Goal: Transaction & Acquisition: Purchase product/service

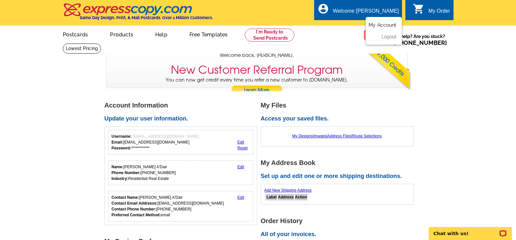
click at [387, 26] on link "My Account" at bounding box center [382, 25] width 28 height 6
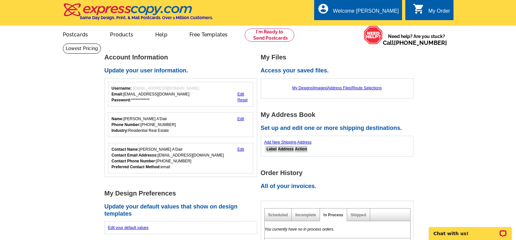
click at [432, 10] on div "My Order" at bounding box center [439, 12] width 22 height 9
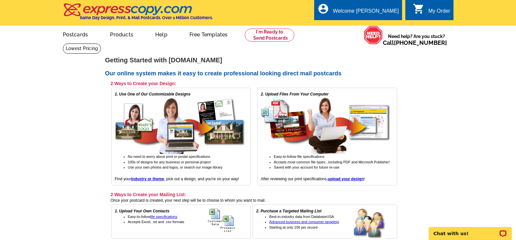
click at [426, 11] on link "0 shopping_cart My Order" at bounding box center [430, 11] width 37 height 8
click at [385, 26] on link "My Account" at bounding box center [382, 25] width 28 height 6
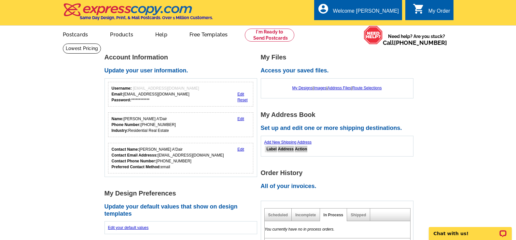
click at [434, 16] on div "My Order" at bounding box center [439, 12] width 22 height 9
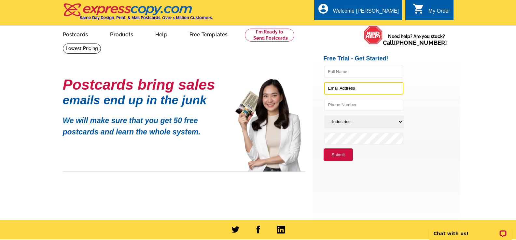
type input "drmchll@yahoo.com"
click at [436, 9] on div "My Order" at bounding box center [439, 12] width 22 height 9
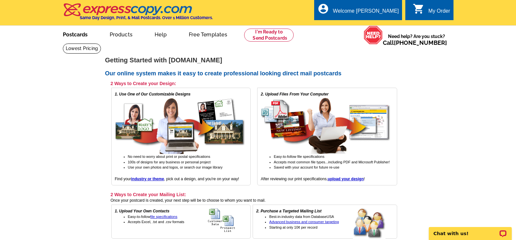
click at [75, 34] on link "Postcards" at bounding box center [75, 33] width 46 height 15
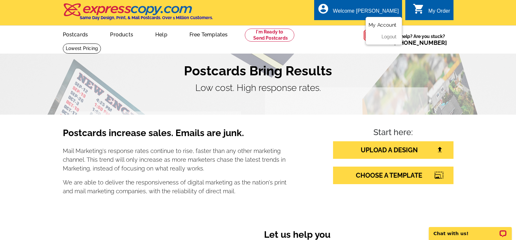
click at [378, 26] on link "My Account" at bounding box center [382, 25] width 28 height 6
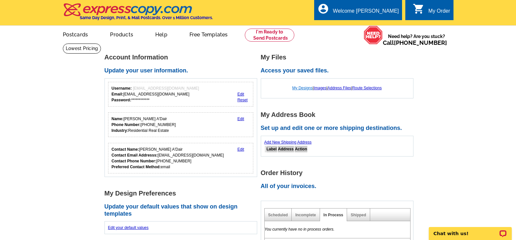
click at [302, 88] on link "My Designs" at bounding box center [302, 88] width 20 height 5
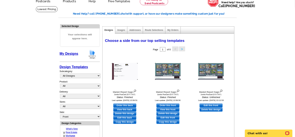
scroll to position [65, 0]
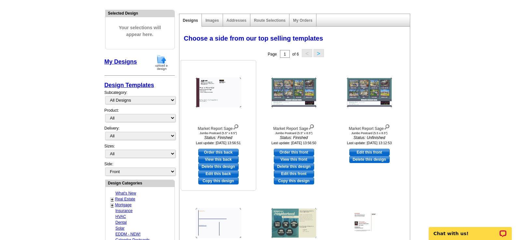
click at [218, 99] on img at bounding box center [219, 93] width 46 height 30
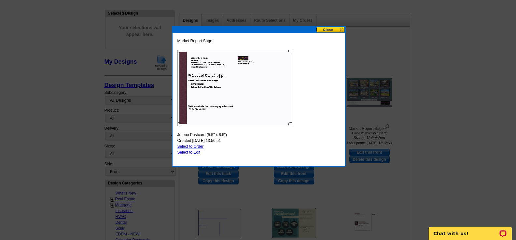
click at [260, 77] on img at bounding box center [234, 88] width 115 height 76
click at [330, 28] on button at bounding box center [330, 30] width 29 height 6
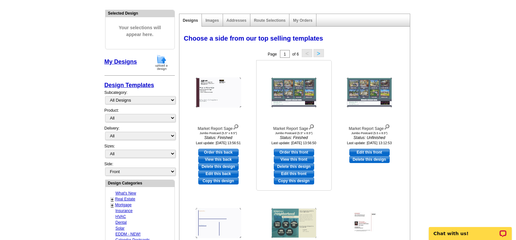
click at [291, 97] on img at bounding box center [294, 93] width 46 height 30
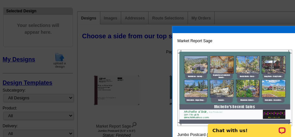
drag, startPoint x: 413, startPoint y: 2, endPoint x: 216, endPoint y: 4, distance: 197.5
click at [216, 4] on div at bounding box center [147, 36] width 295 height 202
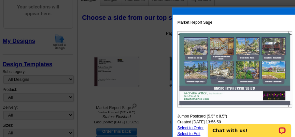
click at [147, 20] on div at bounding box center [147, 26] width 295 height 221
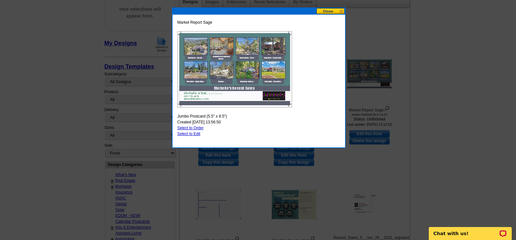
drag, startPoint x: 286, startPoint y: 0, endPoint x: 383, endPoint y: 20, distance: 99.1
click at [383, 20] on div at bounding box center [258, 78] width 516 height 324
click at [328, 10] on button at bounding box center [330, 11] width 29 height 6
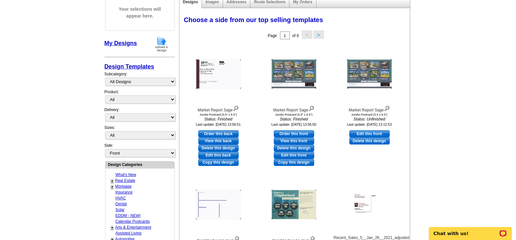
scroll to position [116, 0]
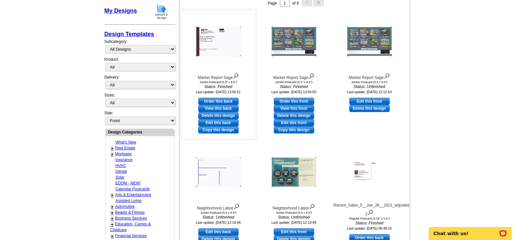
click at [215, 109] on link "View this back" at bounding box center [218, 108] width 40 height 7
click at [221, 124] on link "Edit this back" at bounding box center [218, 122] width 40 height 7
select select "2"
select select "front"
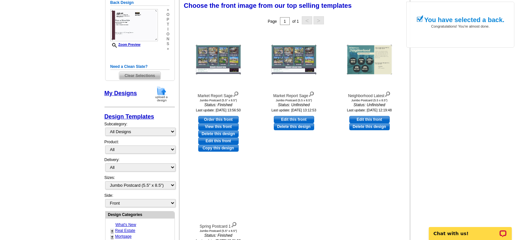
scroll to position [96, 0]
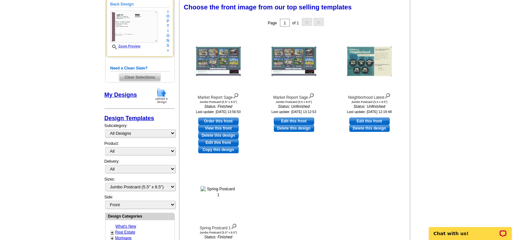
click at [133, 47] on link "Zoom Preview" at bounding box center [125, 47] width 30 height 4
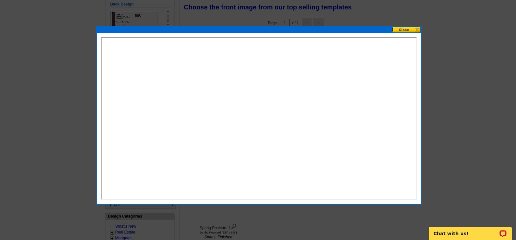
click at [405, 31] on button at bounding box center [406, 30] width 29 height 6
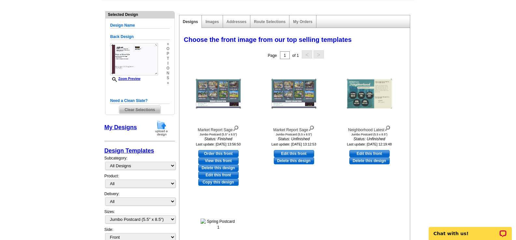
scroll to position [0, 0]
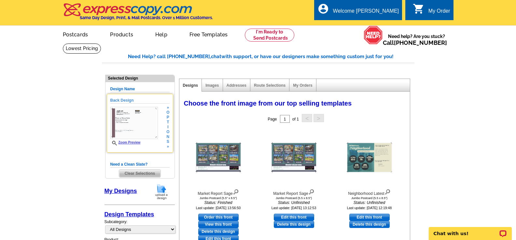
click at [142, 124] on img at bounding box center [133, 123] width 47 height 32
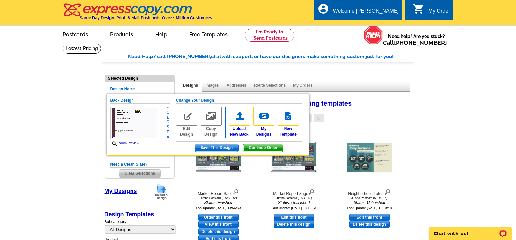
click at [186, 116] on img at bounding box center [186, 116] width 21 height 19
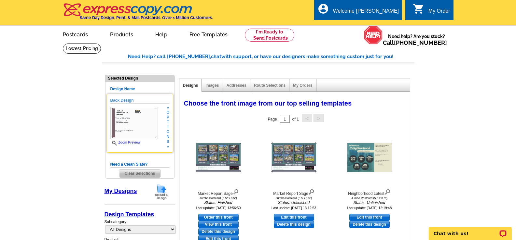
click at [136, 123] on img at bounding box center [133, 123] width 47 height 32
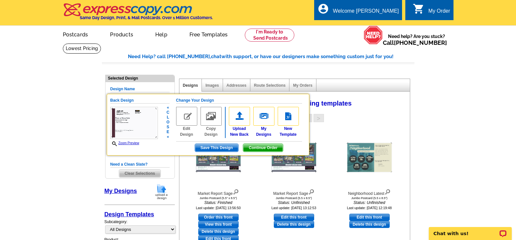
click at [186, 119] on img at bounding box center [186, 116] width 21 height 19
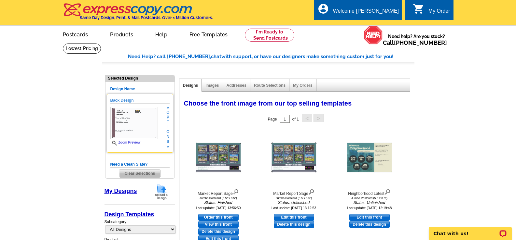
click at [135, 126] on img at bounding box center [133, 123] width 47 height 32
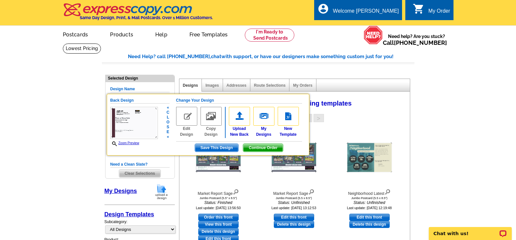
click at [135, 123] on img at bounding box center [133, 123] width 47 height 32
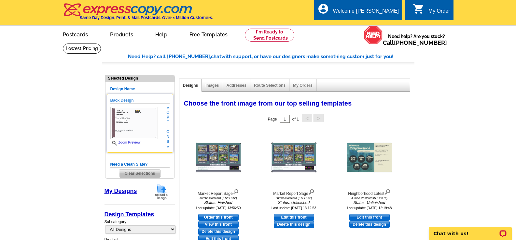
click at [135, 123] on img at bounding box center [133, 123] width 47 height 32
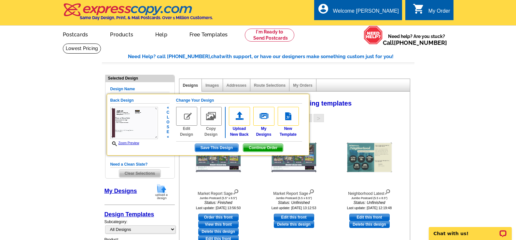
click at [184, 118] on img at bounding box center [186, 116] width 21 height 19
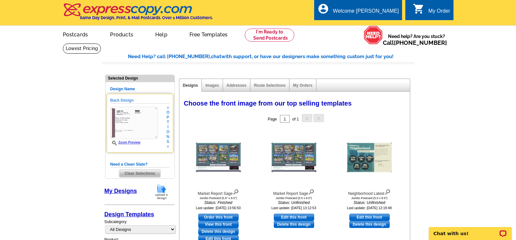
click at [184, 118] on div "Page 1 of 1 < >" at bounding box center [296, 119] width 230 height 13
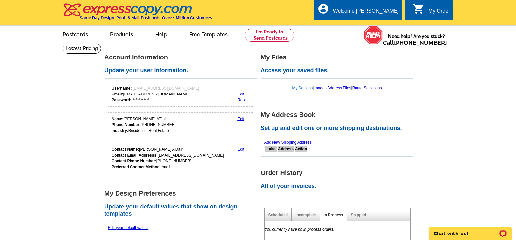
click at [301, 89] on link "My Designs" at bounding box center [302, 88] width 20 height 5
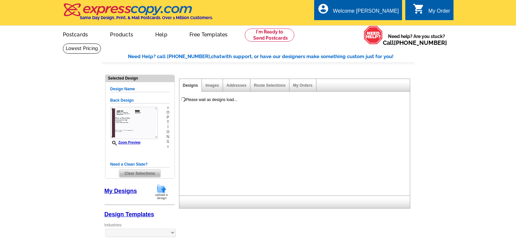
select select "1"
select select "2"
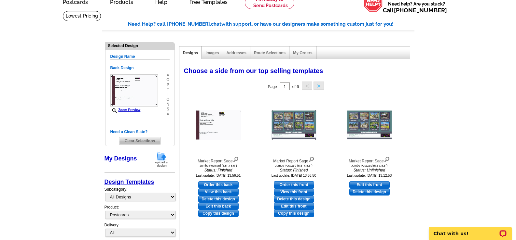
scroll to position [65, 0]
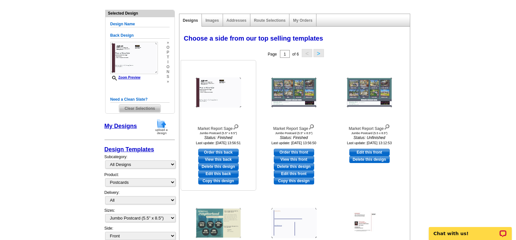
click at [226, 176] on link "Edit this back" at bounding box center [218, 173] width 40 height 7
select select "front"
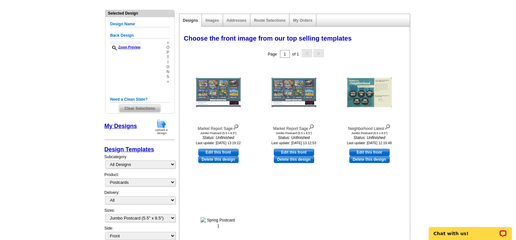
click at [49, 88] on main "Need Help? call 800-260-5887, chat with support, or have our designers make som…" at bounding box center [258, 241] width 516 height 527
click at [123, 126] on link "My Designs" at bounding box center [120, 126] width 33 height 7
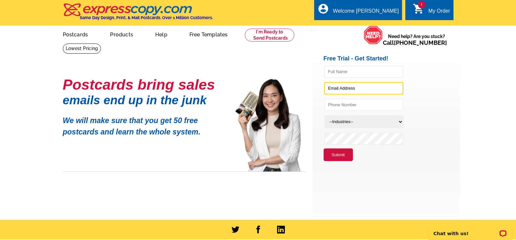
type input "drmchll@yahoo.com"
click at [429, 9] on div "My Order" at bounding box center [439, 12] width 22 height 9
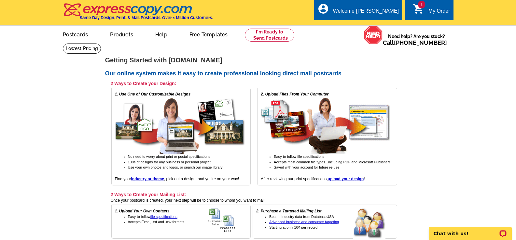
click at [417, 9] on icon "shopping_cart" at bounding box center [418, 9] width 12 height 12
click at [380, 25] on link "My Account" at bounding box center [382, 25] width 28 height 6
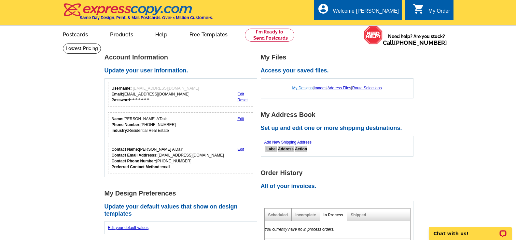
click at [299, 88] on link "My Designs" at bounding box center [302, 88] width 20 height 5
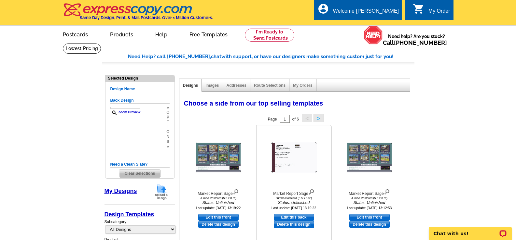
click at [295, 219] on link "Edit this back" at bounding box center [294, 217] width 40 height 7
select select "2"
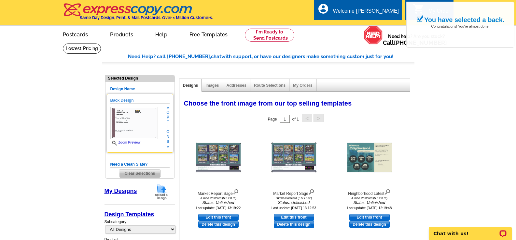
click at [131, 120] on img at bounding box center [133, 123] width 47 height 32
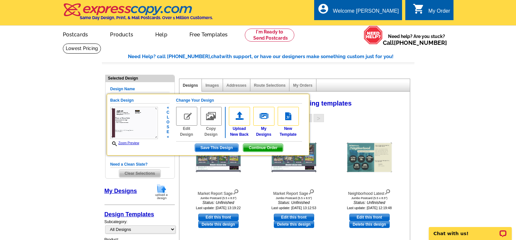
click at [187, 118] on img at bounding box center [186, 116] width 21 height 19
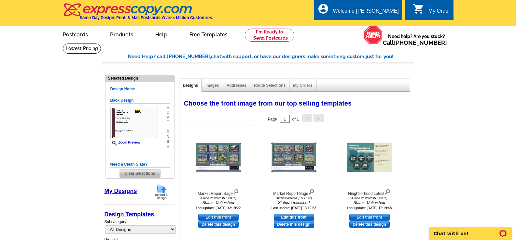
click at [212, 218] on link "Edit this front" at bounding box center [218, 217] width 40 height 7
select select "back"
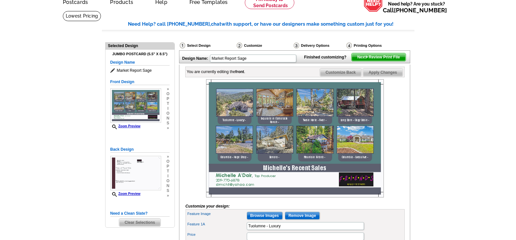
scroll to position [65, 0]
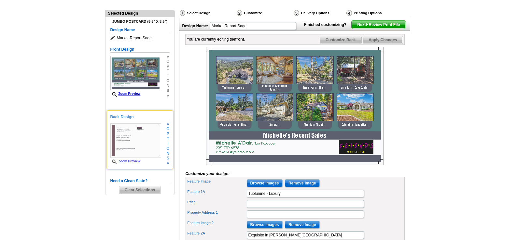
click at [145, 146] on img at bounding box center [135, 141] width 51 height 34
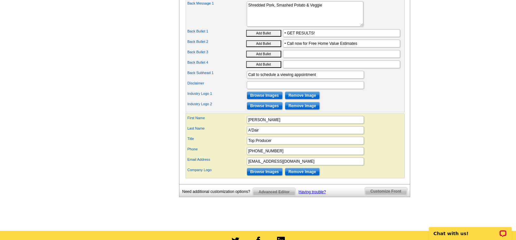
scroll to position [423, 0]
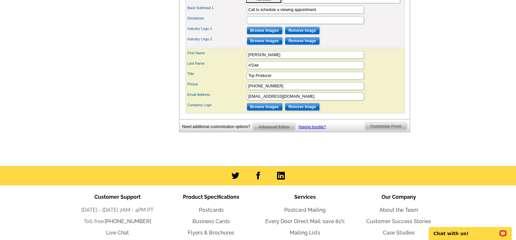
click at [389, 130] on span "Customize Front" at bounding box center [386, 127] width 42 height 8
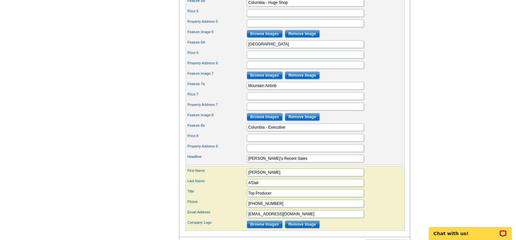
scroll to position [541, 0]
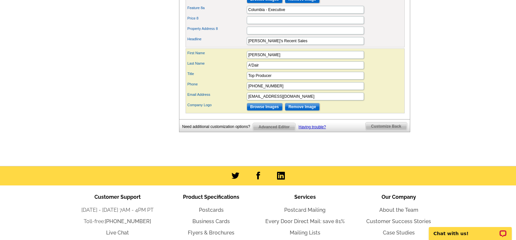
click at [282, 131] on span "Advanced Editor" at bounding box center [274, 127] width 42 height 8
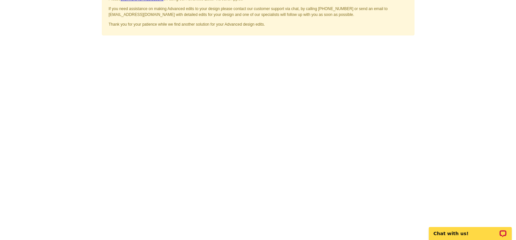
scroll to position [98, 0]
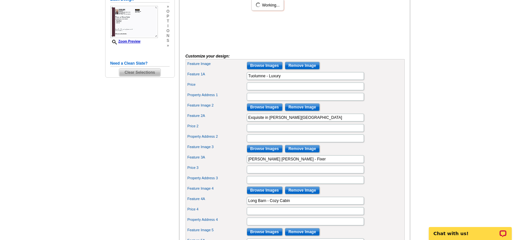
scroll to position [53, 0]
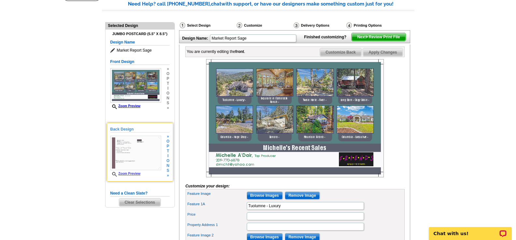
click at [150, 155] on img at bounding box center [135, 153] width 51 height 34
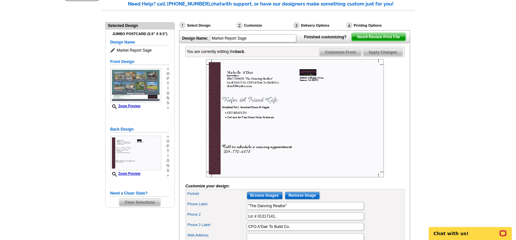
click at [378, 41] on span "Next Review Print File" at bounding box center [378, 37] width 54 height 8
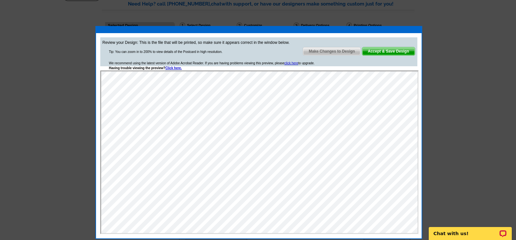
scroll to position [0, 0]
click at [331, 52] on span "Make Changes to Design" at bounding box center [331, 51] width 57 height 8
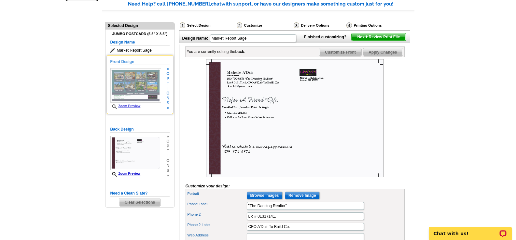
click at [133, 84] on img at bounding box center [135, 85] width 51 height 34
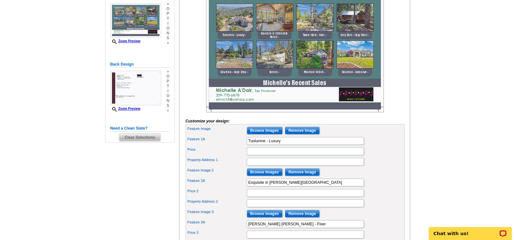
scroll to position [150, 0]
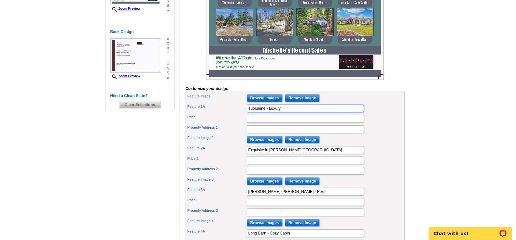
click at [248, 113] on input "Tuolumne - Luxury" at bounding box center [305, 109] width 117 height 8
drag, startPoint x: 282, startPoint y: 120, endPoint x: 310, endPoint y: 118, distance: 27.7
click at [299, 113] on input "Luxury in Tuolumne - Luxury" at bounding box center [305, 109] width 117 height 8
type input "Luxury in Tuolumne"
click at [252, 123] on input "Price" at bounding box center [305, 119] width 117 height 8
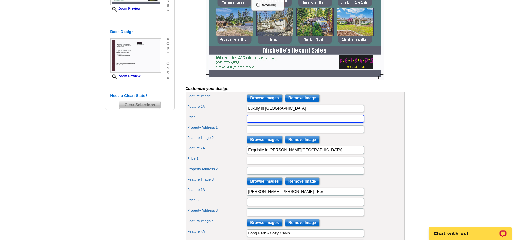
scroll to position [0, 0]
click at [250, 133] on input "Property Address 1" at bounding box center [305, 130] width 117 height 8
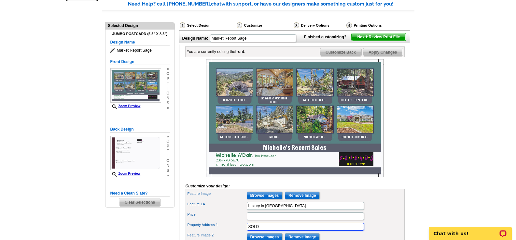
scroll to position [20, 0]
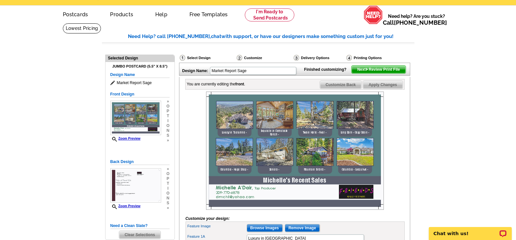
type input "SOLD"
click at [387, 89] on span "Apply Changes" at bounding box center [382, 85] width 39 height 8
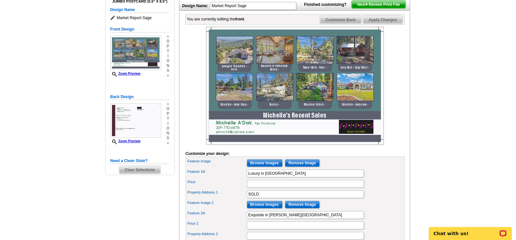
scroll to position [118, 0]
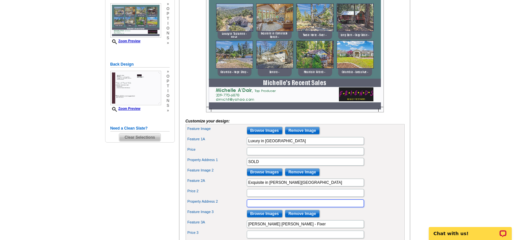
click at [263, 208] on input "Property Address 2" at bounding box center [305, 204] width 117 height 8
type input "SOLD"
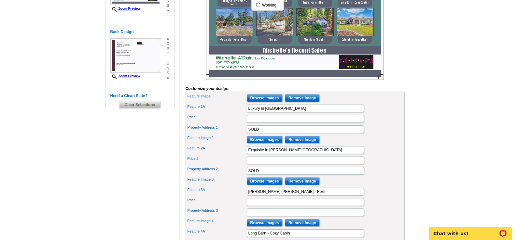
scroll to position [183, 0]
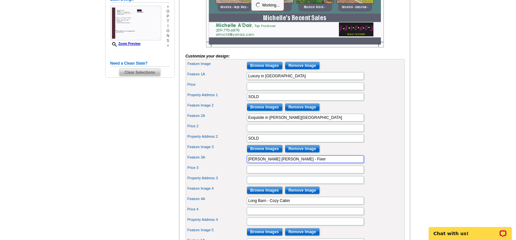
drag, startPoint x: 269, startPoint y: 170, endPoint x: 288, endPoint y: 170, distance: 18.9
click at [288, 163] on input "Twain Harte - Fixer" at bounding box center [305, 159] width 117 height 8
type input "Fixer Upper -Twain Harte"
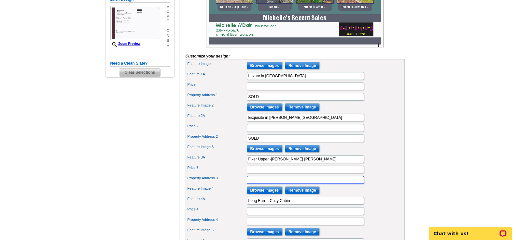
click at [249, 184] on input "Property Address 3" at bounding box center [305, 180] width 117 height 8
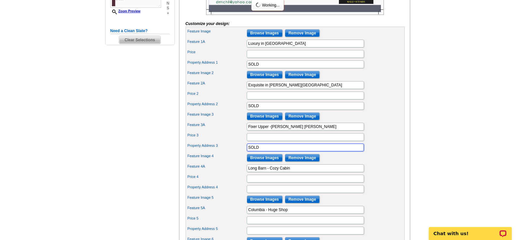
scroll to position [248, 0]
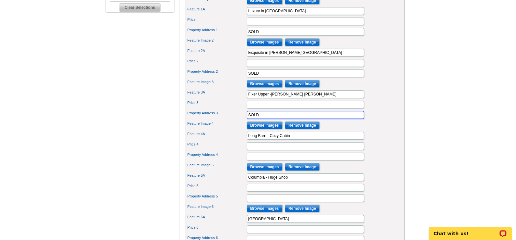
type input "SOLD"
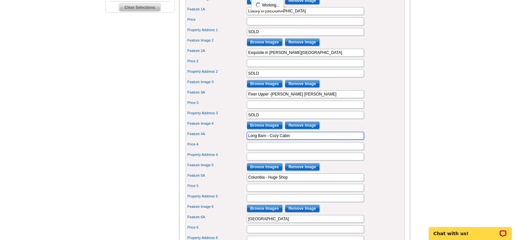
drag, startPoint x: 266, startPoint y: 147, endPoint x: 295, endPoint y: 148, distance: 29.0
click at [294, 140] on input "Long Barn - Cozy Cabin" at bounding box center [305, 136] width 117 height 8
type input "Cozy Cabin in [GEOGRAPHIC_DATA]"
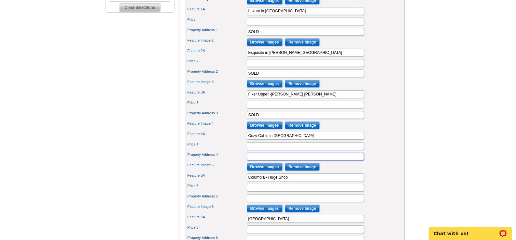
click at [251, 161] on input "Property Address 4" at bounding box center [305, 157] width 117 height 8
type input "SOLD"
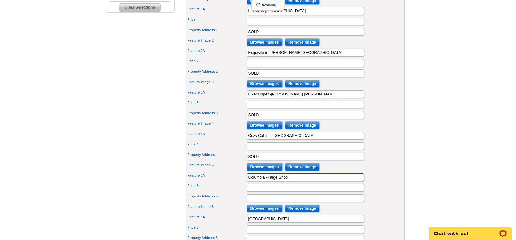
drag, startPoint x: 264, startPoint y: 190, endPoint x: 291, endPoint y: 191, distance: 26.4
click at [291, 182] on input "Columbia - Huge Shop" at bounding box center [305, 178] width 117 height 8
type input "Columbia Ranchette / Huge Shop"
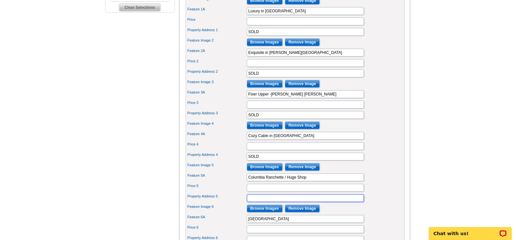
click at [261, 202] on input "Property Address 5" at bounding box center [305, 199] width 117 height 8
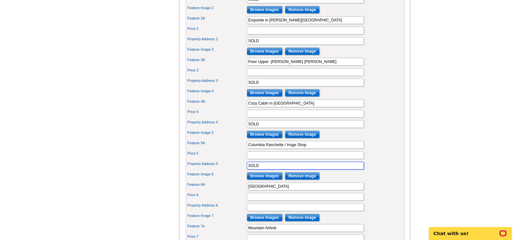
scroll to position [313, 0]
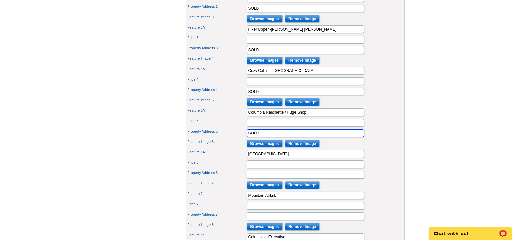
type input "SOLD"
click at [263, 158] on input "Sonora" at bounding box center [305, 154] width 117 height 8
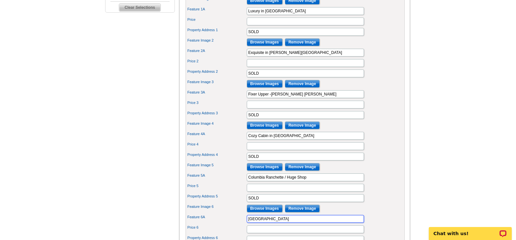
scroll to position [280, 0]
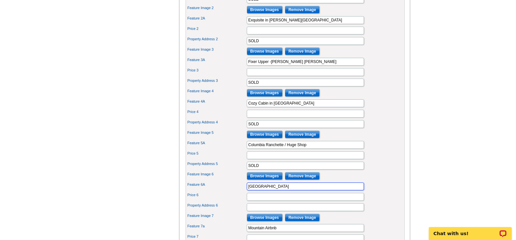
click at [248, 191] on input "Sonora" at bounding box center [305, 187] width 117 height 8
type input "Belleview Estates in Sonora"
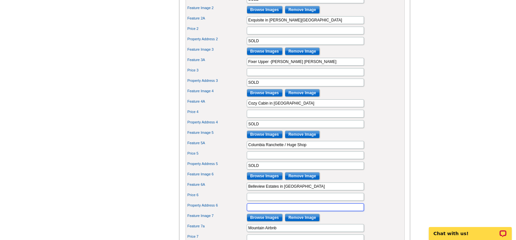
click at [263, 211] on input "Property Address 6" at bounding box center [305, 208] width 117 height 8
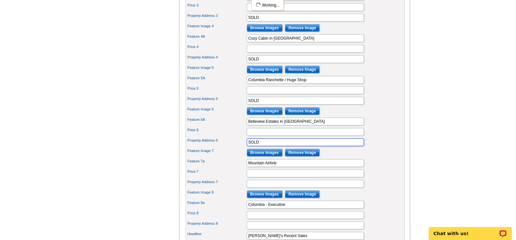
scroll to position [378, 0]
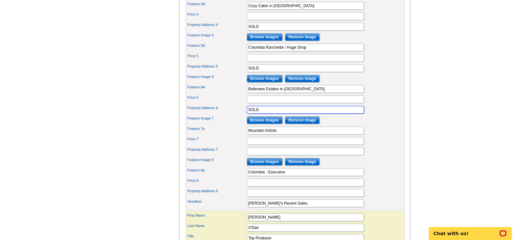
type input "SOLD"
click at [247, 135] on input "Mountain Airbnb" at bounding box center [305, 131] width 117 height 8
type input "Cold Springs Mountain Airbnb"
click at [283, 155] on input "Property Address 7" at bounding box center [305, 152] width 117 height 8
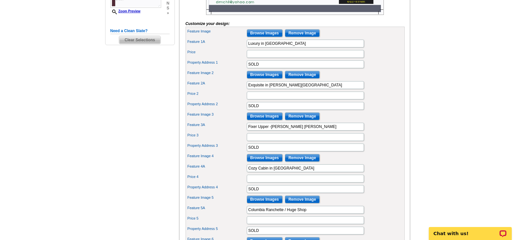
scroll to position [53, 0]
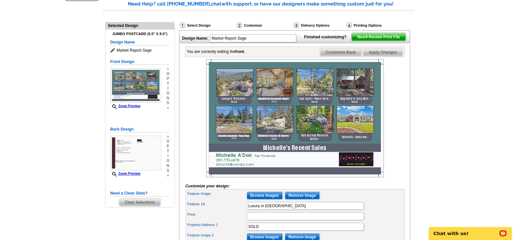
click at [382, 56] on span "Apply Changes" at bounding box center [382, 52] width 39 height 8
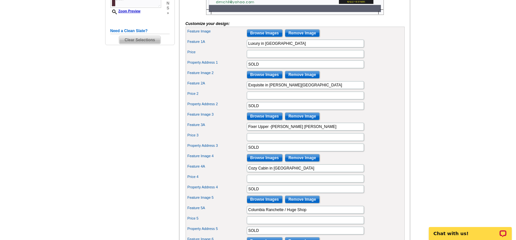
scroll to position [313, 0]
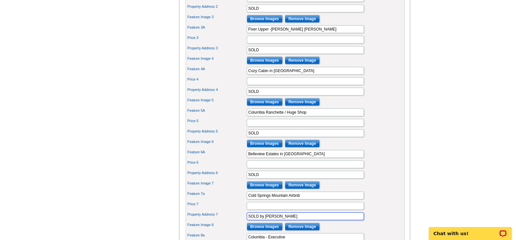
drag, startPoint x: 259, startPoint y: 228, endPoint x: 287, endPoint y: 228, distance: 27.7
click at [287, 221] on input "SOLD by Michelle" at bounding box center [305, 217] width 117 height 8
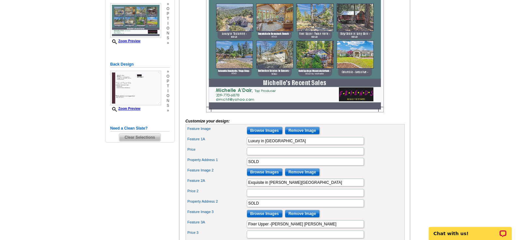
scroll to position [0, 0]
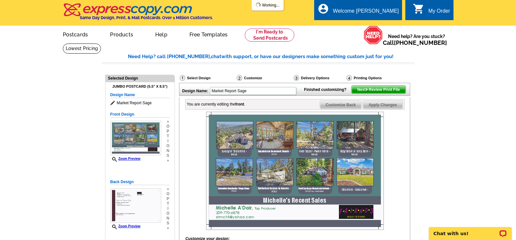
click at [382, 109] on span "Apply Changes" at bounding box center [382, 105] width 39 height 8
click at [376, 94] on span "Next Review Print File" at bounding box center [378, 90] width 54 height 8
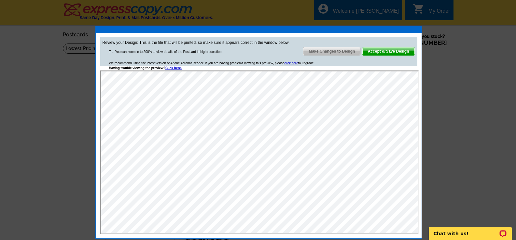
click at [339, 50] on span "Make Changes to Design" at bounding box center [331, 51] width 57 height 8
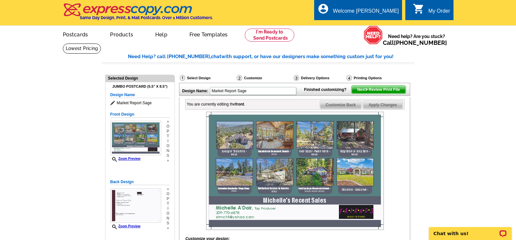
click at [298, 174] on img at bounding box center [295, 171] width 178 height 118
click at [344, 109] on span "Customize Back" at bounding box center [340, 105] width 41 height 8
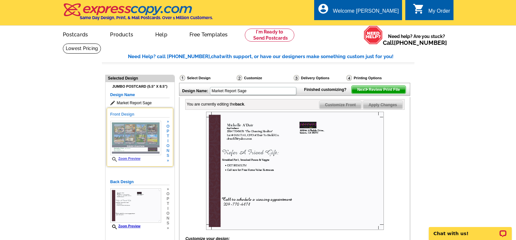
click at [144, 136] on img at bounding box center [135, 138] width 51 height 34
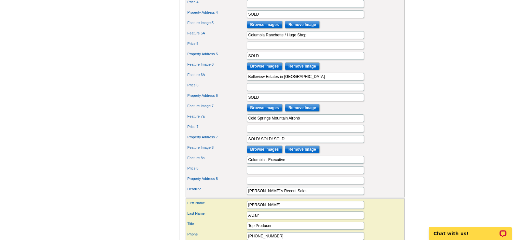
scroll to position [423, 0]
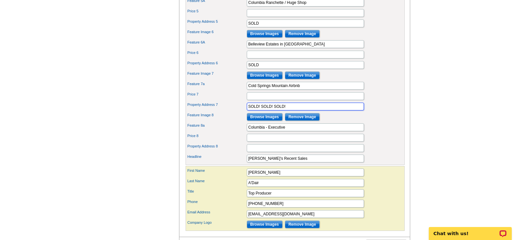
drag, startPoint x: 291, startPoint y: 119, endPoint x: 262, endPoint y: 117, distance: 29.7
click at [262, 111] on input "SOLD! SOLD! SOLD!" at bounding box center [305, 107] width 117 height 8
type input "SOLD! Buyers Rep."
click at [259, 69] on input "SOLD" at bounding box center [305, 65] width 117 height 8
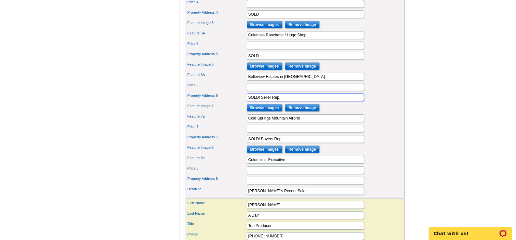
type input "SOLD! Seller Rep."
click at [261, 60] on input "SOLD" at bounding box center [305, 56] width 117 height 8
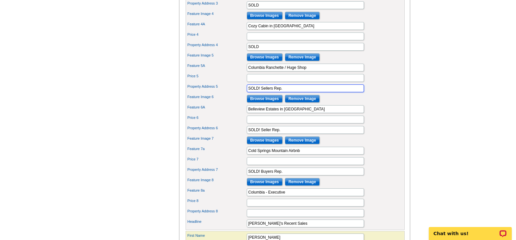
type input "SOLD! Sellers Rep."
click at [250, 40] on input "Price 4" at bounding box center [305, 37] width 117 height 8
click at [262, 51] on input "SOLD" at bounding box center [305, 47] width 117 height 8
click at [261, 51] on input "SOLD! Sellers Rep." at bounding box center [305, 47] width 117 height 8
type input "SOLD! Sellers Rep."
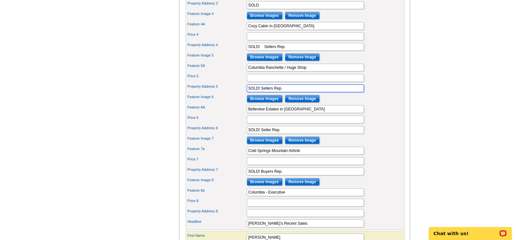
drag, startPoint x: 261, startPoint y: 98, endPoint x: 290, endPoint y: 88, distance: 31.1
click at [261, 92] on input "SOLD! Sellers Rep." at bounding box center [305, 89] width 117 height 8
type input "SOLD! Sellers Rep."
click at [261, 134] on input "SOLD! Seller Rep." at bounding box center [305, 130] width 117 height 8
type input "SOLD! Seller Rep."
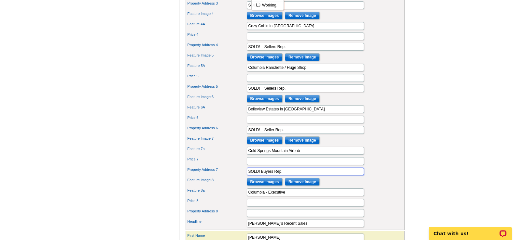
click at [260, 176] on input "SOLD! Buyers Rep." at bounding box center [305, 172] width 117 height 8
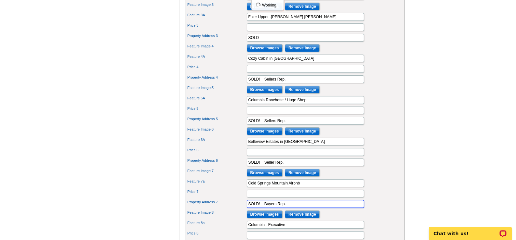
scroll to position [260, 0]
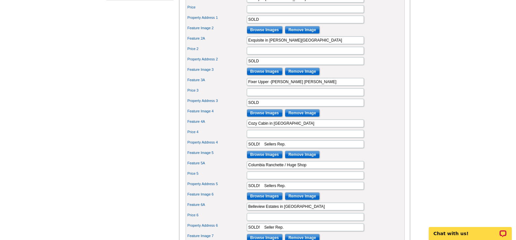
type input "SOLD! Buyers Rep."
click at [260, 107] on input "SOLD" at bounding box center [305, 103] width 117 height 8
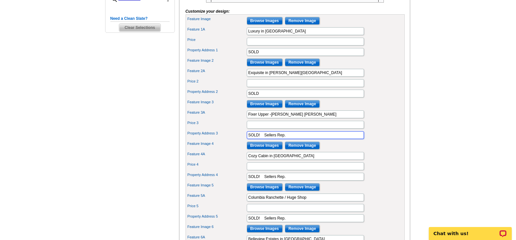
type input "SOLD! Sellers Rep."
click at [260, 98] on input "SOLD" at bounding box center [305, 94] width 117 height 8
type input "SOLD! Buyers Rep."
click at [260, 56] on input "SOLD" at bounding box center [305, 52] width 117 height 8
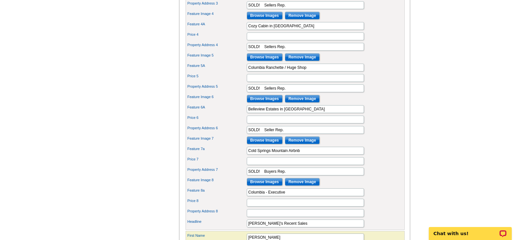
scroll to position [455, 0]
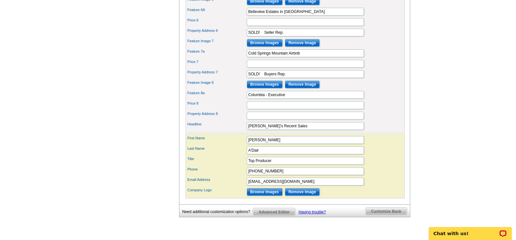
type input "SOLD! Sellers Rep."
click at [250, 120] on input "Property Address 8" at bounding box center [305, 116] width 117 height 8
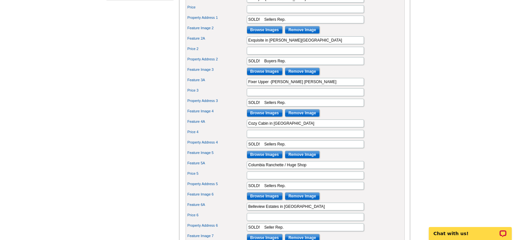
scroll to position [65, 0]
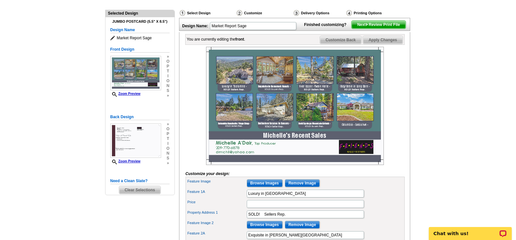
type input "SOLD! Buyers Rep."
click at [374, 29] on span "Next Review Print File" at bounding box center [378, 25] width 54 height 8
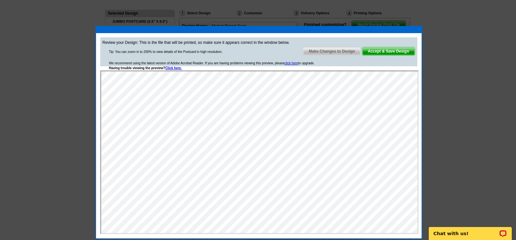
scroll to position [0, 0]
click at [334, 52] on span "Make Changes to Design" at bounding box center [331, 51] width 57 height 8
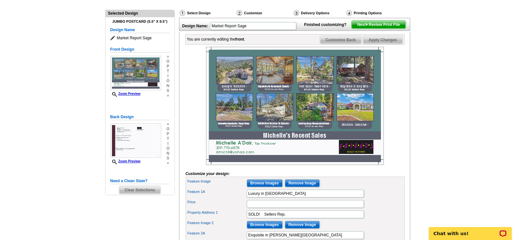
scroll to position [130, 0]
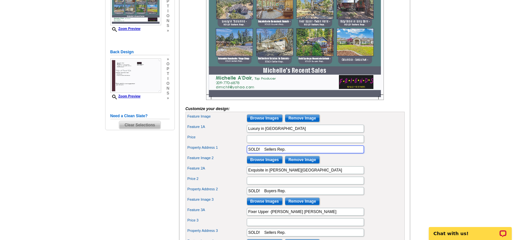
click at [264, 154] on input "SOLD! Sellers Rep." at bounding box center [305, 150] width 117 height 8
type input "SOLD! Sellers Rep."
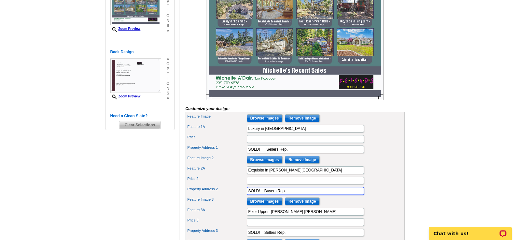
click at [263, 195] on input "SOLD! Buyers Rep." at bounding box center [305, 191] width 117 height 8
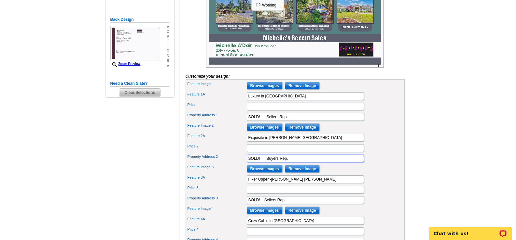
scroll to position [195, 0]
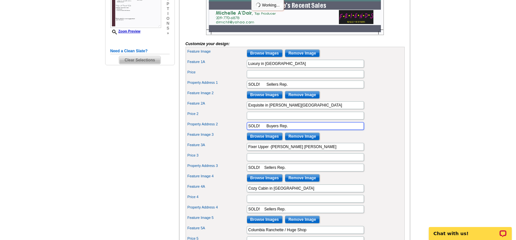
type input "SOLD! Buyers Rep."
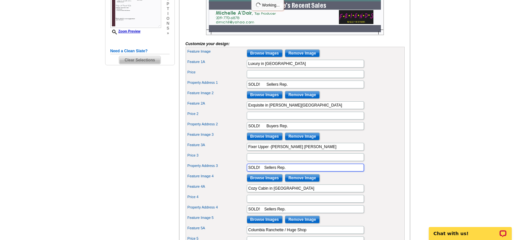
click at [264, 172] on input "SOLD! Sellers Rep." at bounding box center [305, 168] width 117 height 8
type input "SOLD! Sellers Rep."
click at [264, 213] on input "SOLD! Sellers Rep." at bounding box center [305, 210] width 117 height 8
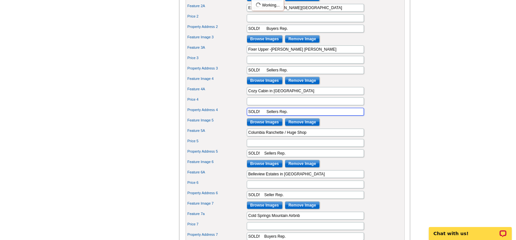
type input "SOLD! Sellers Rep."
click at [263, 199] on input "SOLD! Seller Rep." at bounding box center [305, 195] width 117 height 8
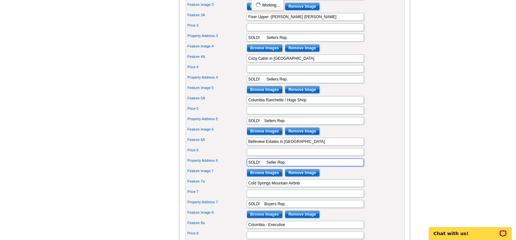
scroll to position [358, 0]
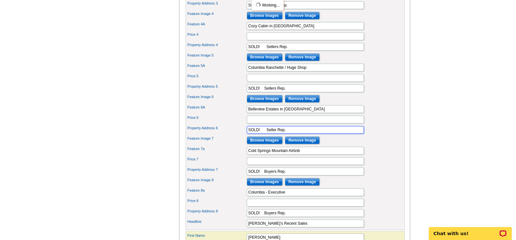
type input "SOLD! Seller Rep."
click at [263, 176] on input "SOLD! Buyers Rep." at bounding box center [305, 172] width 117 height 8
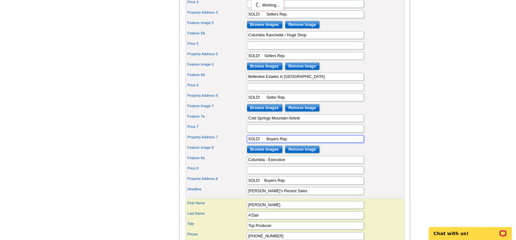
scroll to position [423, 0]
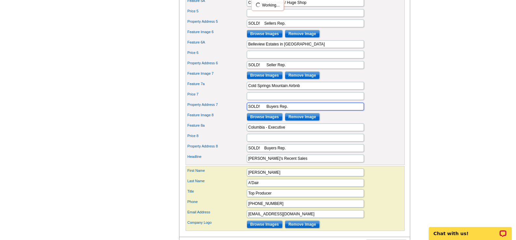
type input "SOLD! Buyers Rep."
click at [264, 152] on input "SOLD! Buyers Rep." at bounding box center [305, 148] width 117 height 8
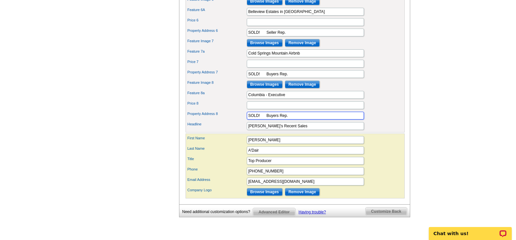
type input "SOLD! Buyers Rep."
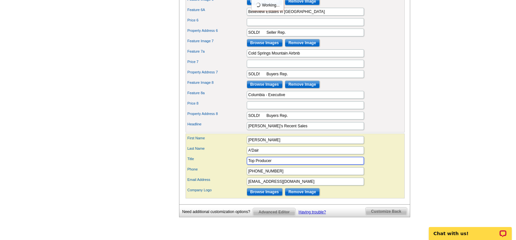
click at [275, 165] on input "Top Producer" at bounding box center [305, 161] width 117 height 8
drag, startPoint x: 274, startPoint y: 171, endPoint x: 246, endPoint y: 174, distance: 27.4
click at [247, 165] on input "Top Producer" at bounding box center [305, 161] width 117 height 8
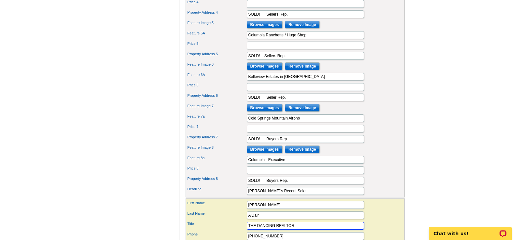
scroll to position [520, 0]
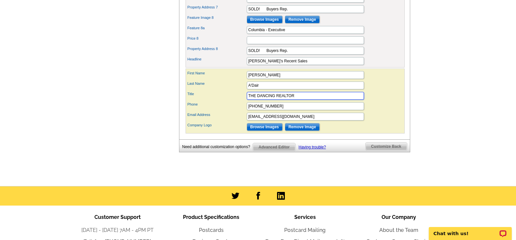
type input "THE DANCING REALTOR"
click at [285, 121] on input "drmchll@yahoo.com" at bounding box center [305, 117] width 117 height 8
type input "drmchll@yahoo.com DRE#01317141"
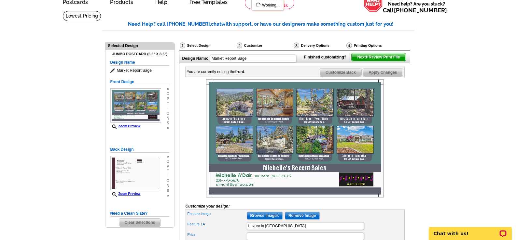
scroll to position [0, 0]
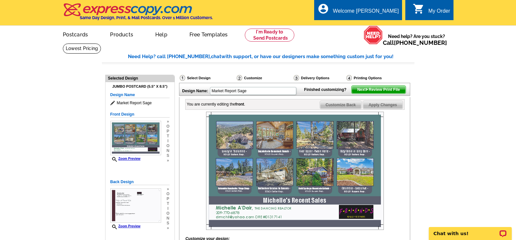
click at [378, 109] on span "Apply Changes" at bounding box center [382, 105] width 39 height 8
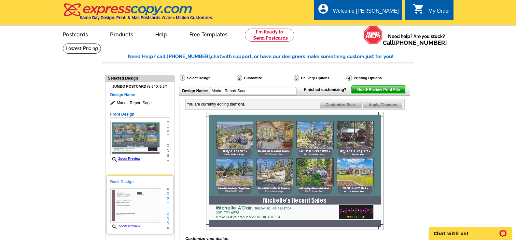
click at [135, 200] on img at bounding box center [135, 206] width 51 height 34
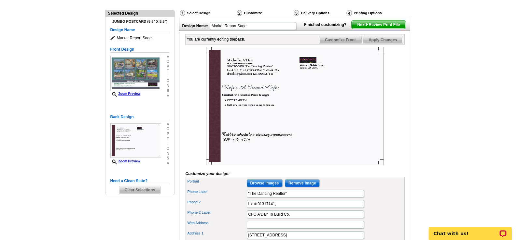
scroll to position [98, 0]
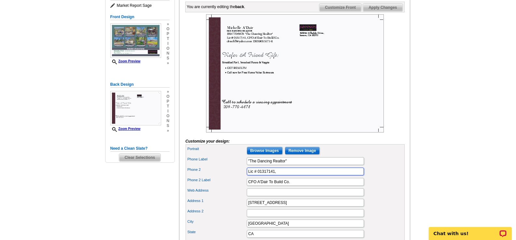
drag, startPoint x: 278, startPoint y: 182, endPoint x: 244, endPoint y: 182, distance: 34.8
click at [244, 177] on div "Phone 2 Lic # 01317141," at bounding box center [295, 172] width 216 height 10
click at [455, 105] on main "Need Help? call 800-260-5887, chat with support, or have our designers make som…" at bounding box center [258, 219] width 516 height 546
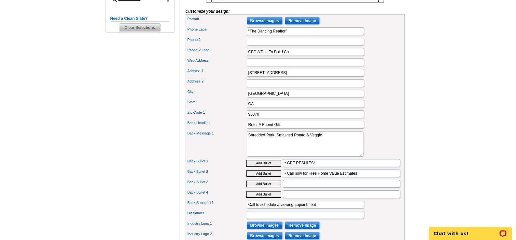
scroll to position [260, 0]
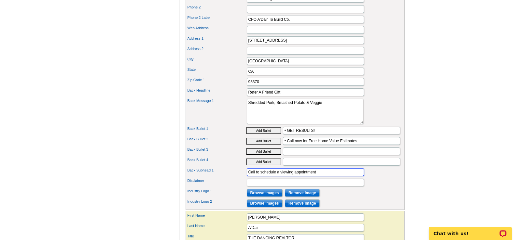
drag, startPoint x: 318, startPoint y: 183, endPoint x: 246, endPoint y: 186, distance: 72.3
click at [247, 176] on input "Call to schedule a viewing appointment" at bounding box center [305, 173] width 117 height 8
type input "GET RESULTS !"
click at [255, 187] on input "Disclaimer" at bounding box center [305, 183] width 117 height 8
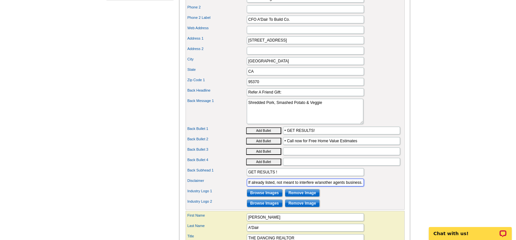
scroll to position [0, 1]
type input "If already listed, not meant to interfere w/another agents business."
click at [475, 119] on main "Need Help? call 800-260-5887, chat with support, or have our designers make som…" at bounding box center [258, 56] width 516 height 546
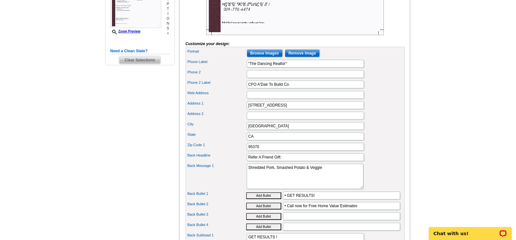
scroll to position [228, 0]
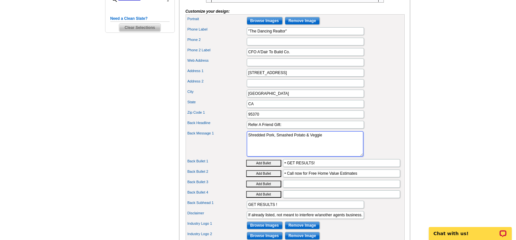
click at [309, 147] on textarea "Shredded Pork, Smashed Potato & Veggie" at bounding box center [305, 143] width 116 height 25
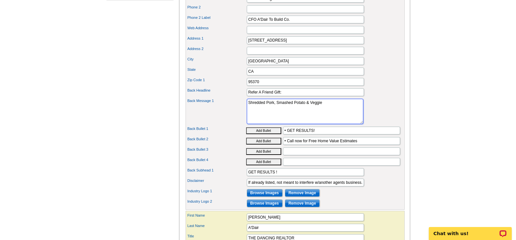
drag, startPoint x: 277, startPoint y: 114, endPoint x: 323, endPoint y: 115, distance: 46.2
click at [323, 115] on textarea "Shredded Pork, Smashed Potato & Veggie" at bounding box center [305, 111] width 116 height 25
click at [247, 114] on textarea "Shredded Pork, Smashed Potato & Veggie" at bounding box center [305, 111] width 116 height 25
click at [312, 114] on textarea "Shredded Pork, Smashed Potato & Veggie" at bounding box center [305, 111] width 116 height 25
click at [252, 112] on textarea "Shredded Pork, Smashed Potato & Veggie" at bounding box center [305, 111] width 116 height 25
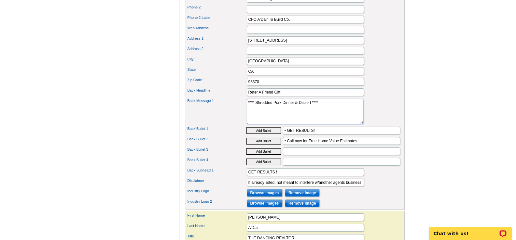
click at [302, 114] on textarea "Shredded Pork, Smashed Potato & Veggie" at bounding box center [305, 111] width 116 height 25
type textarea "**** Shredded Pork Dinner & Dessert ****"
click at [450, 103] on main "Need Help? call 800-260-5887, chat with support, or have our designers make som…" at bounding box center [258, 56] width 516 height 546
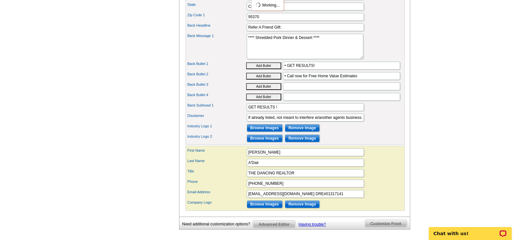
scroll to position [358, 0]
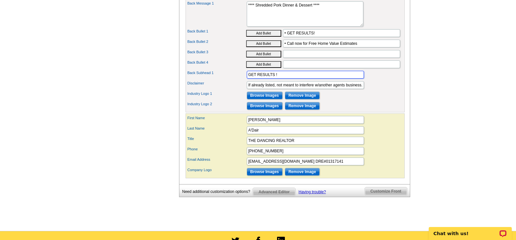
drag, startPoint x: 286, startPoint y: 87, endPoint x: 248, endPoint y: 88, distance: 38.1
click at [248, 79] on input "GET RESULTS !" at bounding box center [305, 75] width 117 height 8
type input "f"
type input "For an in Person Appointment call"
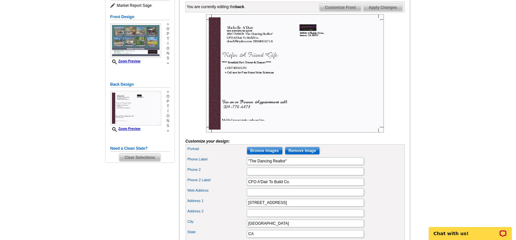
scroll to position [293, 0]
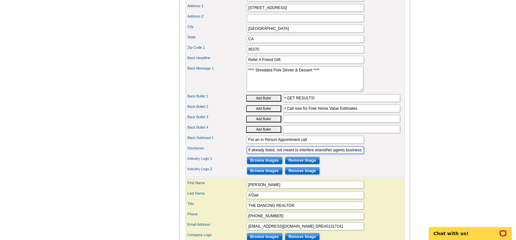
drag, startPoint x: 251, startPoint y: 161, endPoint x: 273, endPoint y: 160, distance: 21.5
click at [273, 154] on input "If already listed, not meant to interfere w/another agents business." at bounding box center [305, 150] width 117 height 8
type input "If under contract, not meant to interfere w/another agents business."
click at [436, 118] on main "Need Help? call 800-260-5887, chat with support, or have our designers make som…" at bounding box center [258, 23] width 516 height 546
drag, startPoint x: 318, startPoint y: 109, endPoint x: 281, endPoint y: 110, distance: 36.8
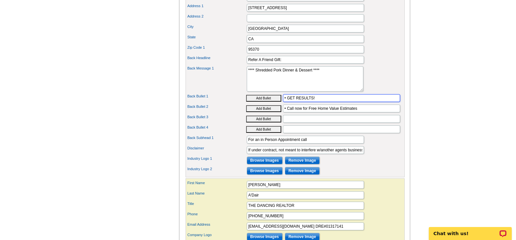
click at [281, 103] on div "Back Bullet 1 Add Bullet • GET RESULTS!" at bounding box center [295, 98] width 216 height 10
drag, startPoint x: 362, startPoint y: 120, endPoint x: 285, endPoint y: 127, distance: 77.0
click at [283, 113] on input "• Call now for Free Home Value Estimates" at bounding box center [341, 109] width 117 height 8
click at [259, 112] on button "Add Bullet" at bounding box center [263, 108] width 35 height 7
click at [289, 113] on input "•" at bounding box center [341, 109] width 117 height 8
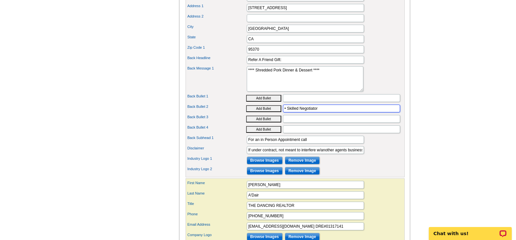
type input "• Skilled Negotiator"
click at [285, 123] on input "Back Bullet 3" at bounding box center [341, 119] width 117 height 8
click at [272, 123] on button "Add Bullet" at bounding box center [263, 119] width 35 height 7
click at [288, 123] on input "•" at bounding box center [341, 119] width 117 height 8
type input "• Expert Facilitator"
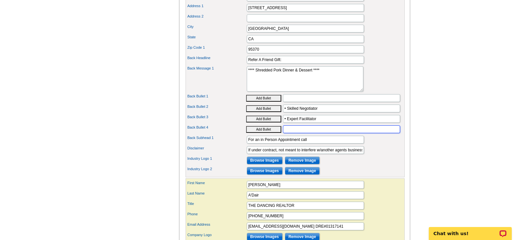
click at [284, 133] on input "Back Bullet 4" at bounding box center [341, 130] width 117 height 8
click at [275, 133] on button "Add Bullet" at bounding box center [263, 129] width 35 height 7
type input "•"
click at [288, 133] on input "•" at bounding box center [341, 130] width 117 height 8
click at [311, 133] on input "• Get Results !" at bounding box center [341, 130] width 117 height 8
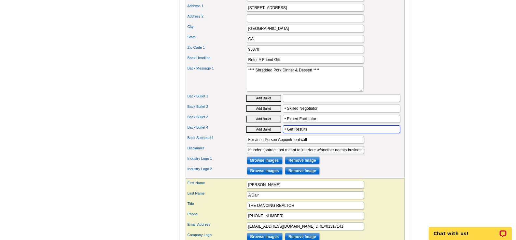
type input "• Get Results"
click at [451, 112] on main "Need Help? call 800-260-5887, chat with support, or have our designers make som…" at bounding box center [258, 23] width 516 height 546
drag, startPoint x: 260, startPoint y: 151, endPoint x: 264, endPoint y: 150, distance: 4.3
click at [263, 144] on input "For an in Person Appointment call" at bounding box center [305, 140] width 117 height 8
type input "For an In Person Appointment call"
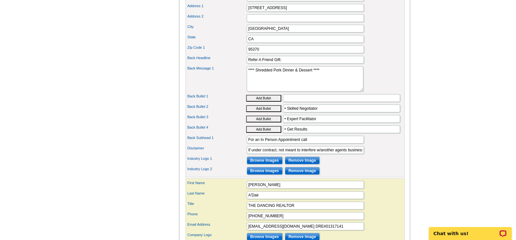
click at [462, 134] on main "Need Help? call 800-260-5887, chat with support, or have our designers make som…" at bounding box center [258, 23] width 516 height 546
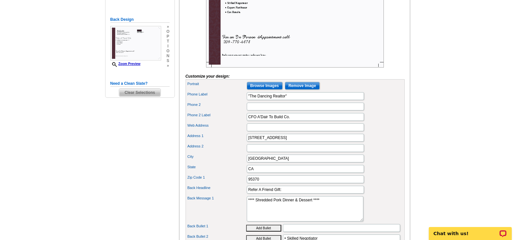
scroll to position [98, 0]
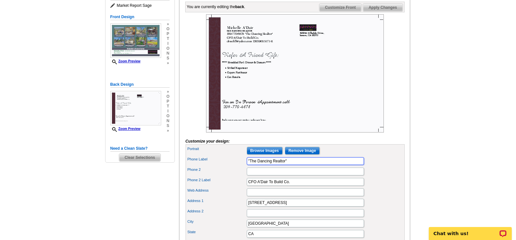
drag, startPoint x: 291, startPoint y: 173, endPoint x: 240, endPoint y: 174, distance: 50.8
click at [240, 167] on div "Phone Label "The Dancing Realtor"" at bounding box center [295, 161] width 216 height 10
click at [432, 104] on main "Need Help? call 800-260-5887, chat with support, or have our designers make som…" at bounding box center [258, 219] width 516 height 546
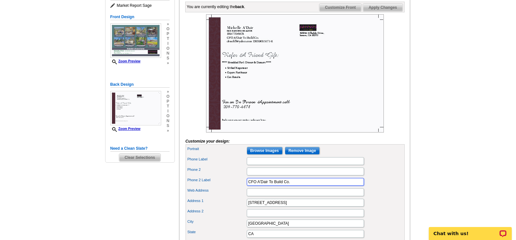
drag, startPoint x: 284, startPoint y: 193, endPoint x: 290, endPoint y: 194, distance: 6.2
click at [290, 186] on input "CFO A'Dair To Build Co." at bounding box center [305, 182] width 117 height 8
type input "CFO A'Dair To Build Const. Co. Inc."
click at [452, 114] on main "Need Help? call 800-260-5887, chat with support, or have our designers make som…" at bounding box center [258, 219] width 516 height 546
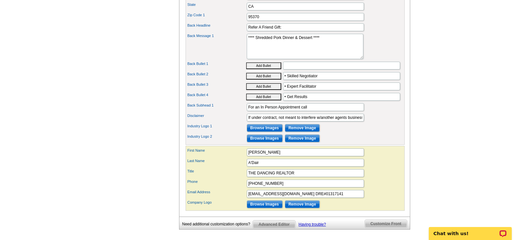
scroll to position [358, 0]
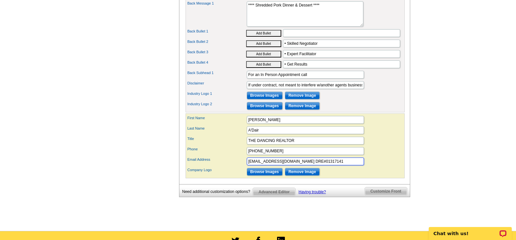
click at [284, 166] on input "drmchll@yahoo.com DRE#01317141" at bounding box center [305, 162] width 117 height 8
type input "drmchll@yahoo.com DRE#01317141"
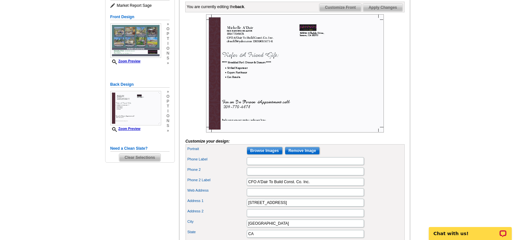
scroll to position [130, 0]
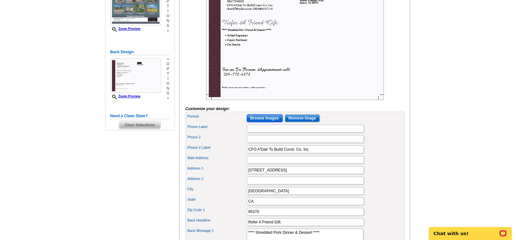
click at [268, 122] on input "Browse Images" at bounding box center [265, 119] width 36 height 8
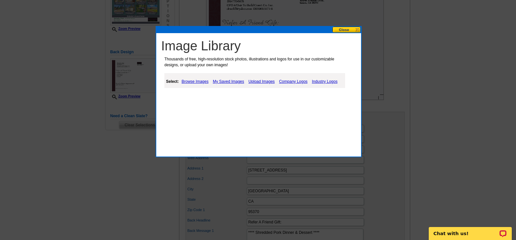
click at [200, 81] on link "Browse Images" at bounding box center [195, 82] width 30 height 8
click at [200, 97] on link "People" at bounding box center [199, 98] width 12 height 5
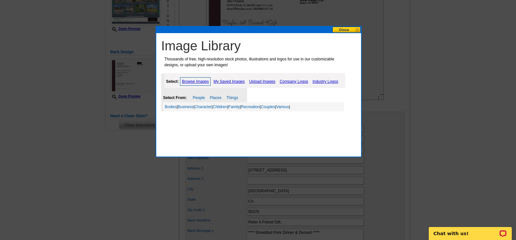
click at [222, 81] on link "My Saved Images" at bounding box center [229, 82] width 34 height 8
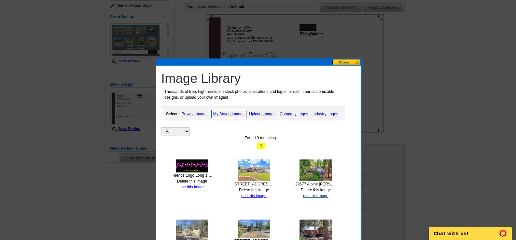
scroll to position [65, 0]
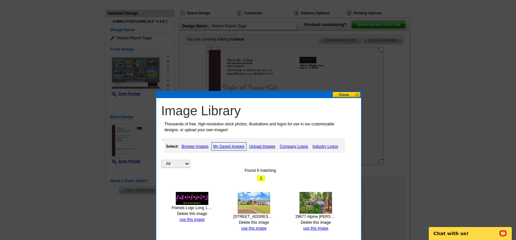
click at [259, 147] on link "Upload Images" at bounding box center [262, 147] width 30 height 8
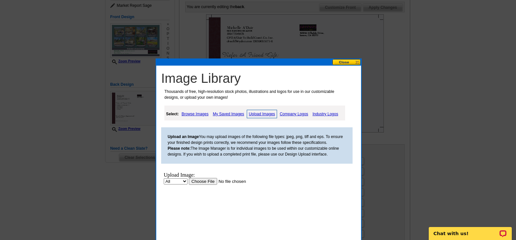
scroll to position [130, 0]
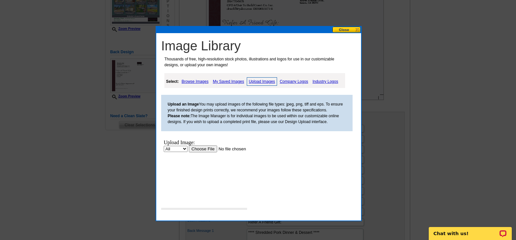
click at [205, 149] on input "file" at bounding box center [230, 149] width 82 height 7
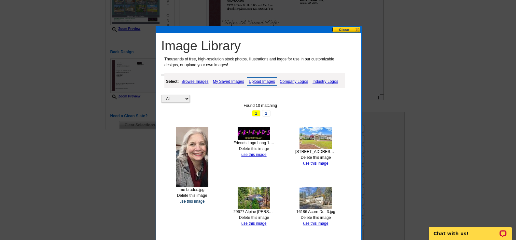
click at [198, 202] on link "use this image" at bounding box center [191, 201] width 25 height 5
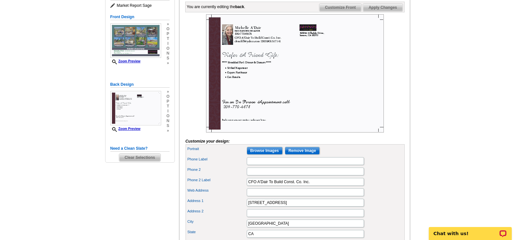
scroll to position [260, 0]
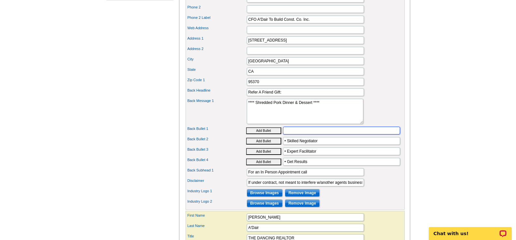
click at [289, 135] on input "Back Bullet 1" at bounding box center [341, 131] width 117 height 8
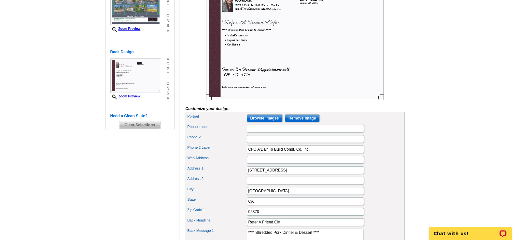
scroll to position [163, 0]
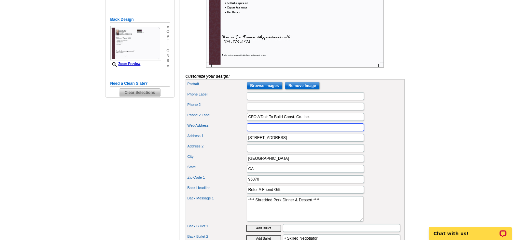
click at [251, 131] on input "Web Address" at bounding box center [305, 128] width 117 height 8
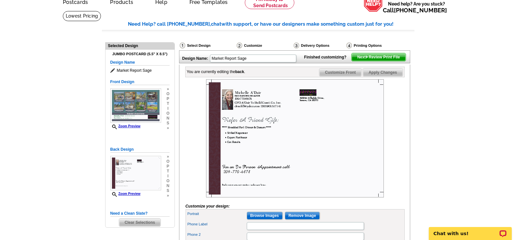
type input "YOUR FRIEND IN REAL ESTATE!"
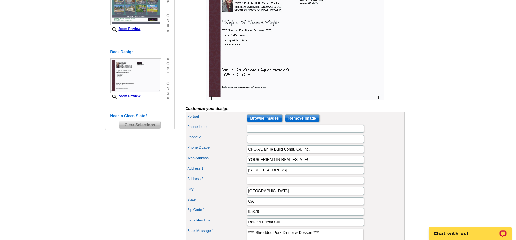
scroll to position [0, 0]
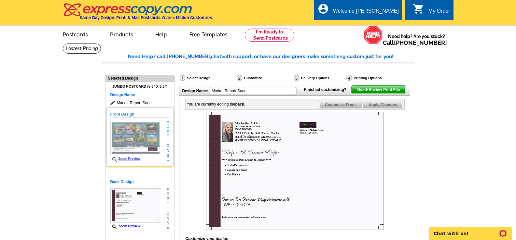
click at [125, 131] on img at bounding box center [135, 138] width 51 height 34
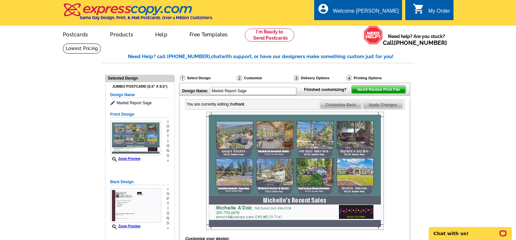
click at [374, 94] on span "Next Review Print File" at bounding box center [378, 90] width 54 height 8
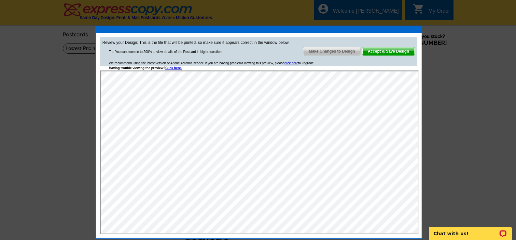
click at [322, 50] on span "Make Changes to Design" at bounding box center [331, 51] width 57 height 8
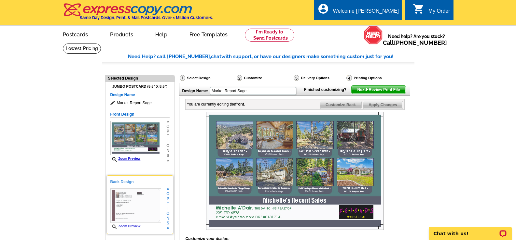
click at [137, 204] on img at bounding box center [135, 206] width 51 height 34
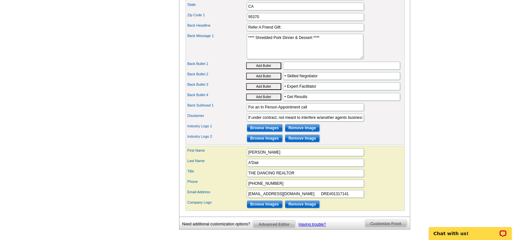
scroll to position [358, 0]
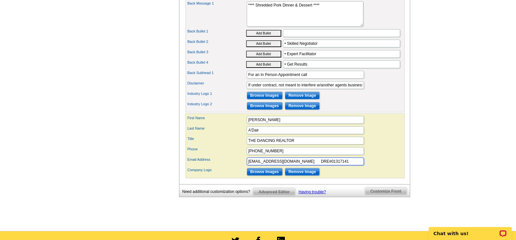
drag, startPoint x: 290, startPoint y: 172, endPoint x: 319, endPoint y: 172, distance: 29.6
click at [319, 166] on input "drmchll@yahoo.com DRE#01317141" at bounding box center [305, 162] width 117 height 8
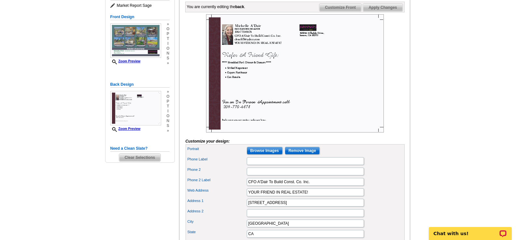
scroll to position [65, 0]
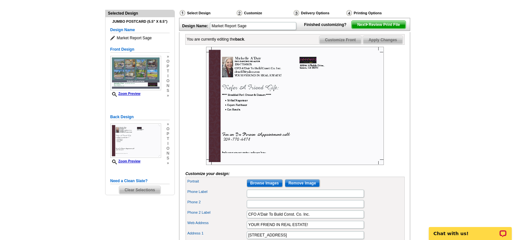
click at [381, 29] on span "Next Review Print File" at bounding box center [378, 25] width 54 height 8
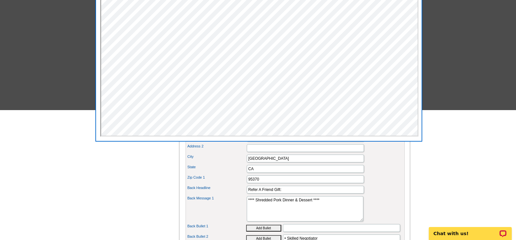
scroll to position [0, 0]
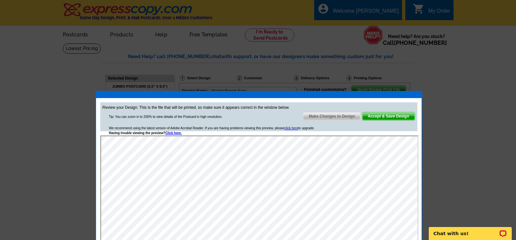
click at [323, 117] on span "Make Changes to Design" at bounding box center [331, 117] width 57 height 8
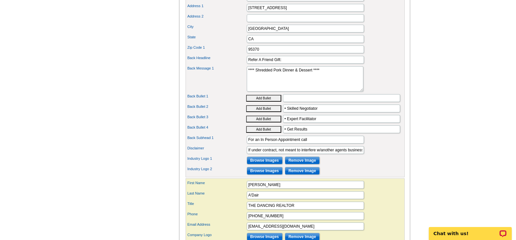
scroll to position [325, 0]
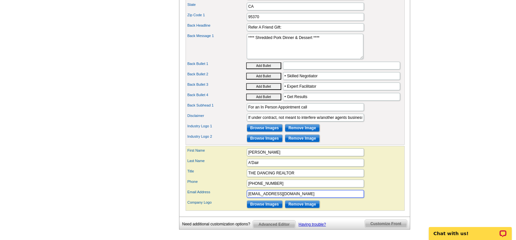
click at [295, 198] on input "drmchll@yahoo.com" at bounding box center [305, 194] width 117 height 8
type input "drmchll@yahoo.com DRE#01317141"
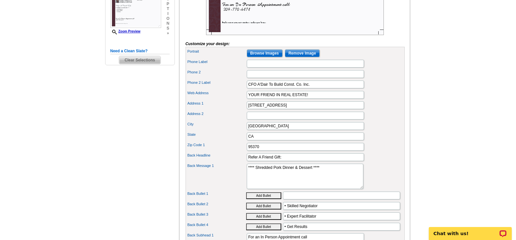
scroll to position [65, 0]
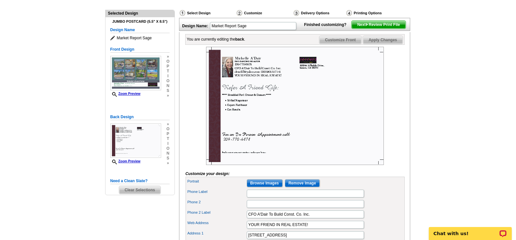
click at [375, 29] on span "Next Review Print File" at bounding box center [378, 25] width 54 height 8
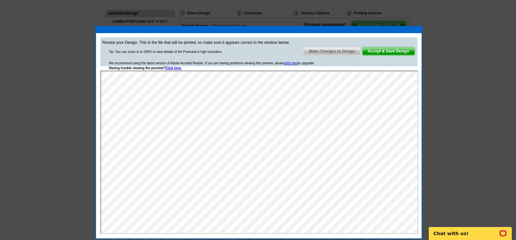
scroll to position [0, 0]
click at [398, 52] on span "Accept & Save Design" at bounding box center [388, 51] width 52 height 8
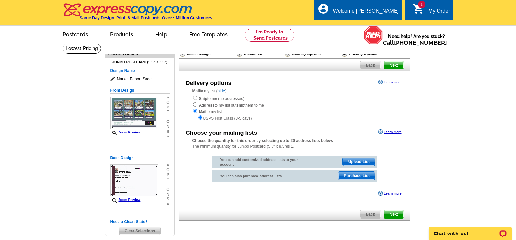
click at [360, 163] on span "Upload List" at bounding box center [359, 162] width 32 height 8
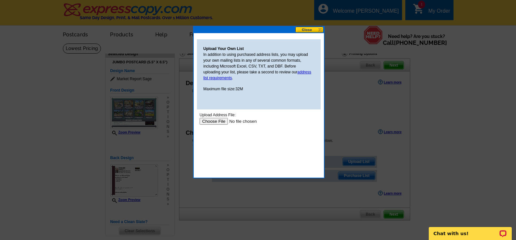
click at [309, 29] on button at bounding box center [309, 30] width 29 height 6
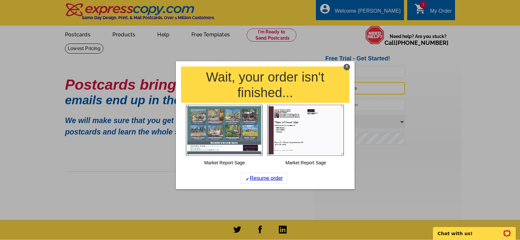
type input "[EMAIL_ADDRESS][DOMAIN_NAME]"
drag, startPoint x: 469, startPoint y: 0, endPoint x: 514, endPoint y: 107, distance: 116.1
click at [515, 108] on div at bounding box center [260, 120] width 520 height 240
click at [348, 66] on div "X" at bounding box center [347, 67] width 7 height 7
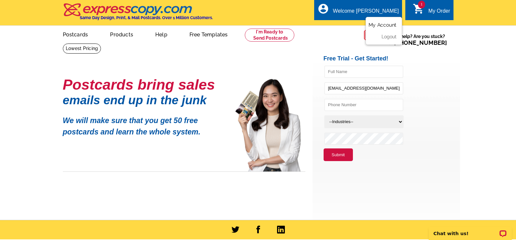
click at [385, 25] on link "My Account" at bounding box center [382, 25] width 28 height 6
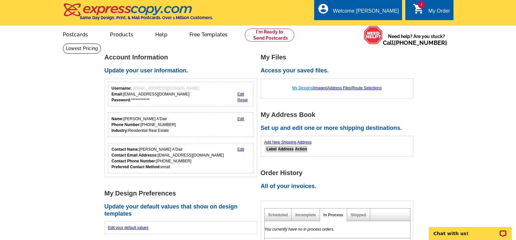
click at [304, 89] on link "My Designs" at bounding box center [302, 88] width 20 height 5
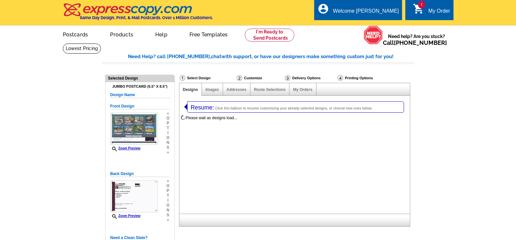
select select "1"
select select "2"
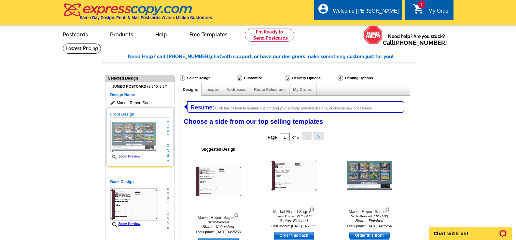
click at [132, 136] on img at bounding box center [133, 137] width 47 height 32
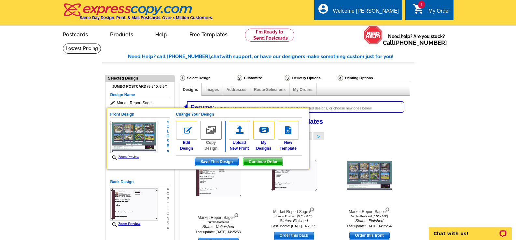
click at [266, 163] on span "Continue Order" at bounding box center [263, 162] width 40 height 8
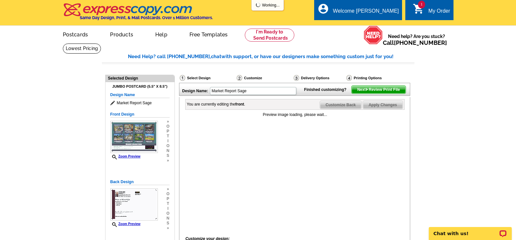
click at [362, 94] on span "Next Review Print File" at bounding box center [378, 90] width 54 height 8
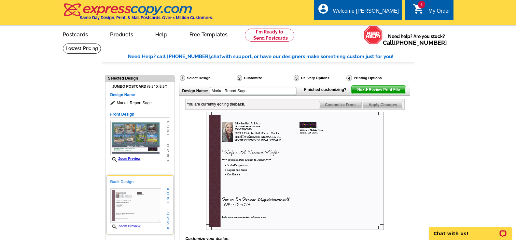
click at [130, 210] on img at bounding box center [135, 206] width 51 height 34
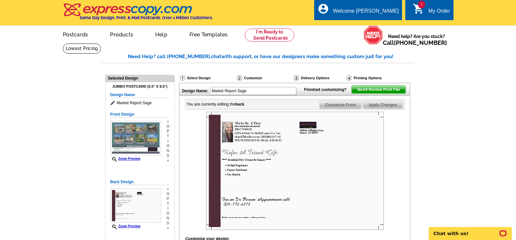
click at [358, 94] on span "Next Review Print File" at bounding box center [378, 90] width 54 height 8
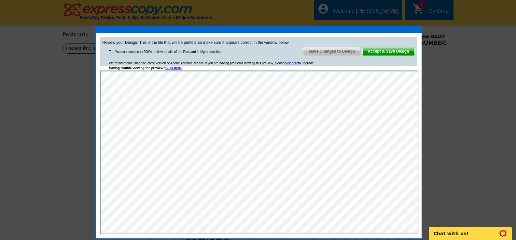
click at [394, 50] on span "Accept & Save Design" at bounding box center [388, 51] width 52 height 8
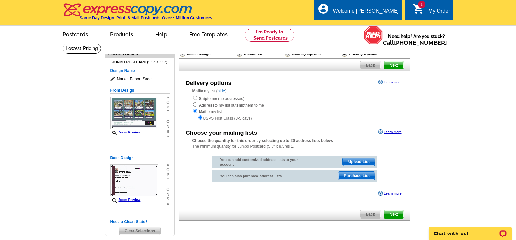
click at [351, 177] on span "Purchase List" at bounding box center [356, 176] width 37 height 8
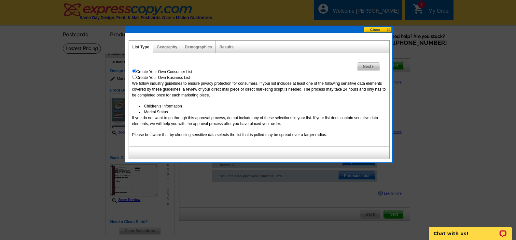
click at [366, 66] on span "Next" at bounding box center [368, 67] width 22 height 8
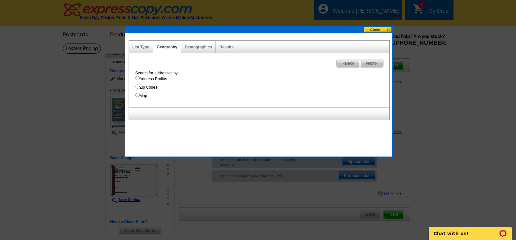
click at [138, 94] on input "Map" at bounding box center [137, 95] width 4 height 4
radio input "true"
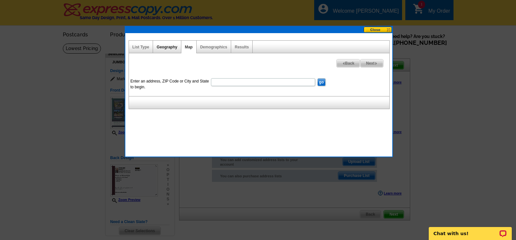
click at [167, 47] on link "Geography" at bounding box center [166, 47] width 20 height 5
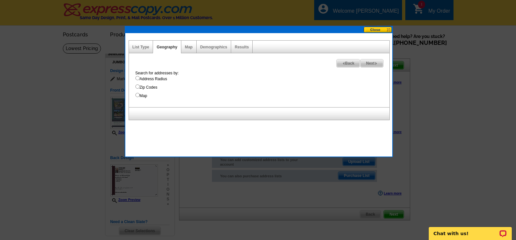
click at [137, 86] on input "Zip Codes" at bounding box center [137, 87] width 4 height 4
radio input "true"
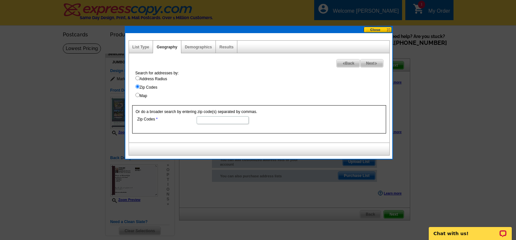
click at [375, 29] on button at bounding box center [377, 30] width 29 height 6
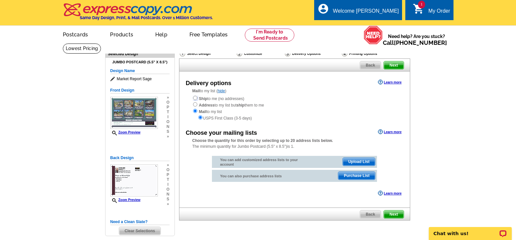
click at [194, 98] on input "radio" at bounding box center [195, 98] width 4 height 4
radio input "true"
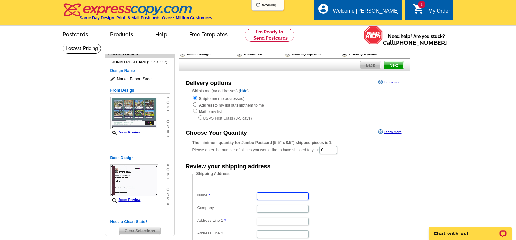
click at [271, 197] on input "Name" at bounding box center [282, 197] width 52 height 8
type input "MICHELLE A'DAIR"
type input "P.O. Box 385"
type input "Soulsbyville"
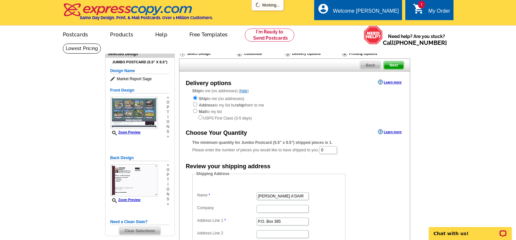
select select "CA"
type input "95372"
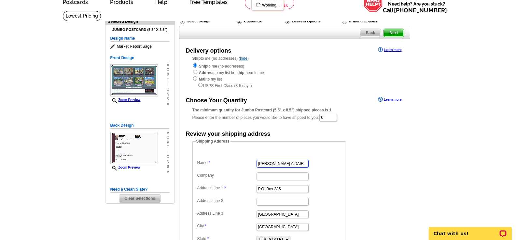
scroll to position [65, 0]
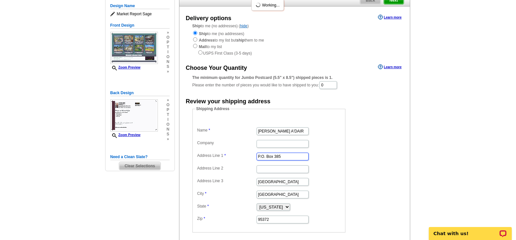
drag, startPoint x: 286, startPoint y: 157, endPoint x: 249, endPoint y: 157, distance: 37.1
click at [249, 157] on dl "Name MICHELLE A'DAIR Company Address Line 1 P.O. Box 385 Address Line 2 Address…" at bounding box center [269, 170] width 146 height 107
type input "23252 Pelton Wheel Circle"
drag, startPoint x: 281, startPoint y: 183, endPoint x: 254, endPoint y: 183, distance: 27.0
click at [254, 183] on dl "Name MICHELLE A'DAIR Company Address Line 1 23252 Pelton Wheel Circle Address L…" at bounding box center [269, 170] width 146 height 107
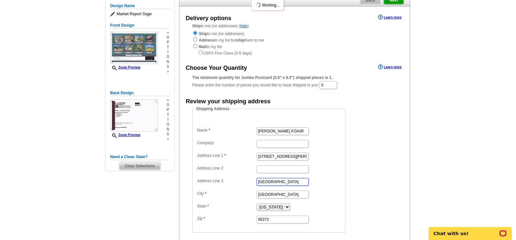
type input "Sonora"
click at [260, 196] on input "Soulsbyville" at bounding box center [282, 195] width 52 height 8
drag, startPoint x: 297, startPoint y: 195, endPoint x: 247, endPoint y: 195, distance: 49.8
click at [247, 195] on dl "Name MICHELLE A'DAIR Company Address Line 1 23252 Pelton Wheel Circle Address L…" at bounding box center [269, 170] width 146 height 107
drag, startPoint x: 274, startPoint y: 184, endPoint x: 251, endPoint y: 180, distance: 23.8
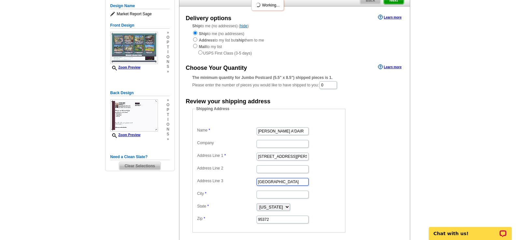
click at [251, 180] on dl "Name MICHELLE A'DAIR Company Address Line 1 23252 Pelton Wheel Circle Address L…" at bounding box center [269, 170] width 146 height 107
click at [269, 195] on input "City" at bounding box center [282, 195] width 52 height 8
type input "Sonora"
click at [320, 163] on dl "Name MICHELLE A'DAIR Company Address Line 1 23252 Pelton Wheel Circle Address L…" at bounding box center [269, 170] width 146 height 107
drag, startPoint x: 266, startPoint y: 222, endPoint x: 270, endPoint y: 222, distance: 3.6
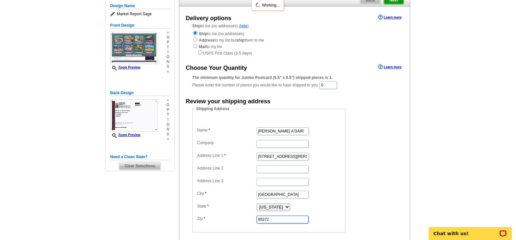
click at [270, 222] on input "95372" at bounding box center [282, 220] width 52 height 8
type input "95370"
click at [377, 173] on form "Shipping Address Name MICHELLE A'DAIR Company Address Line 1 23252 Pelton Wheel…" at bounding box center [294, 169] width 204 height 127
click at [332, 86] on input "0" at bounding box center [328, 85] width 18 height 8
type input "0"
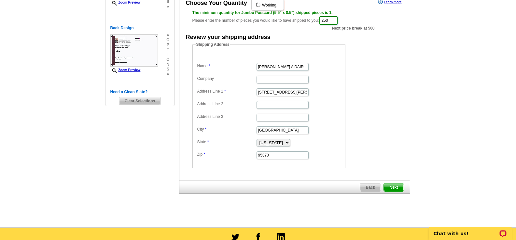
scroll to position [163, 0]
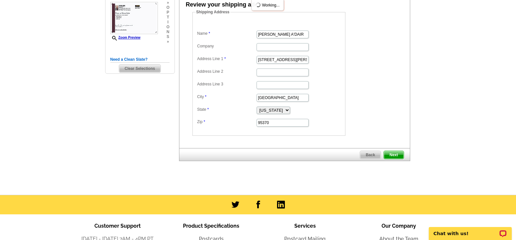
type input "250"
click at [395, 155] on span "Next" at bounding box center [394, 155] width 20 height 8
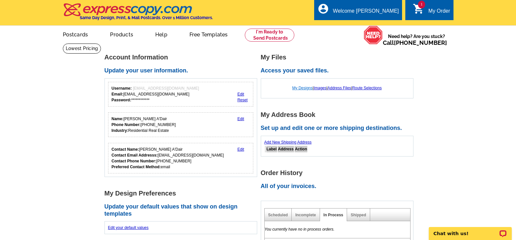
click at [299, 88] on link "My Designs" at bounding box center [302, 88] width 20 height 5
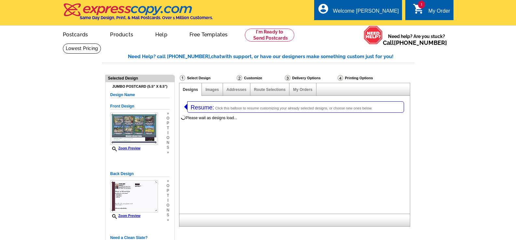
select select "1"
select select "2"
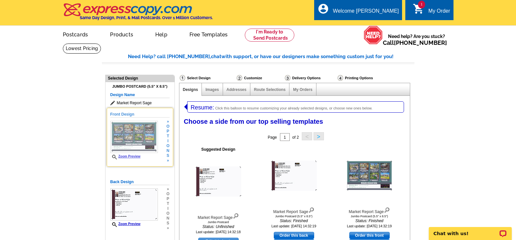
click at [139, 136] on img at bounding box center [133, 137] width 47 height 32
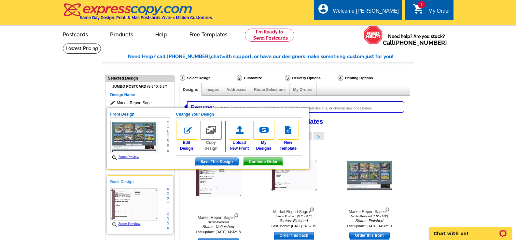
click at [131, 199] on img at bounding box center [133, 205] width 47 height 32
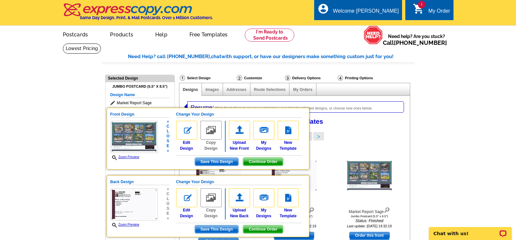
click at [270, 162] on span "Continue Order" at bounding box center [263, 162] width 40 height 8
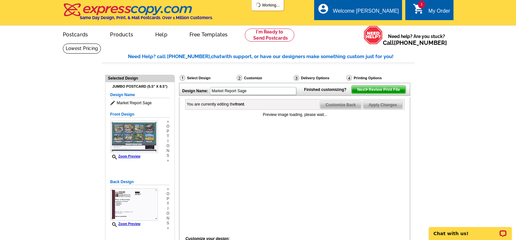
click at [376, 94] on span "Next Review Print File" at bounding box center [378, 90] width 54 height 8
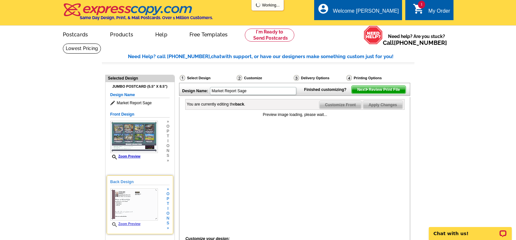
click at [131, 197] on img at bounding box center [133, 205] width 47 height 32
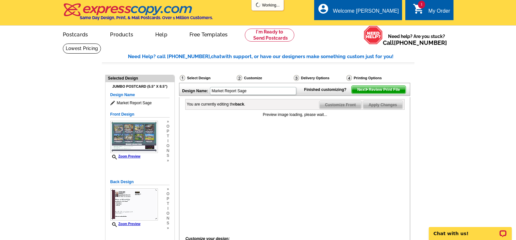
click at [389, 94] on span "Next Review Print File" at bounding box center [378, 90] width 54 height 8
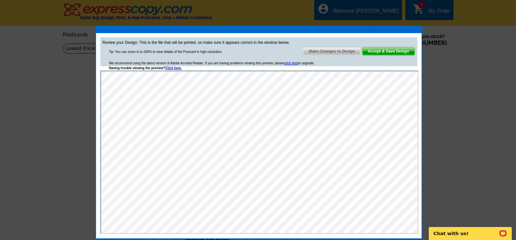
click at [391, 52] on span "Accept & Save Design" at bounding box center [388, 51] width 52 height 8
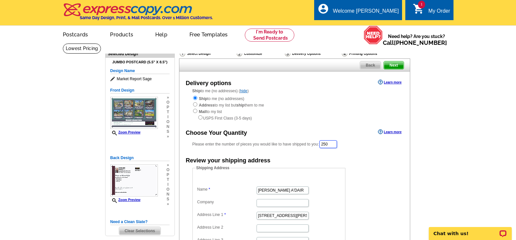
drag, startPoint x: 337, startPoint y: 146, endPoint x: 319, endPoint y: 150, distance: 18.6
click at [319, 149] on div "Please enter the number of pieces you would like to have shipped to you: 250" at bounding box center [294, 144] width 204 height 9
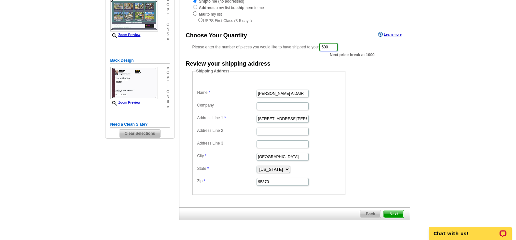
scroll to position [130, 0]
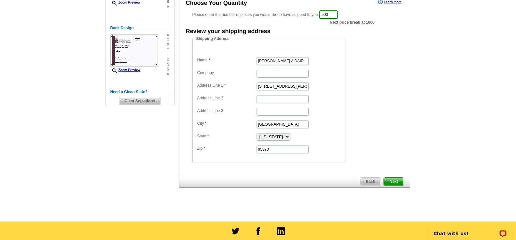
type input "500"
click at [394, 183] on span "Next" at bounding box center [394, 182] width 20 height 8
